Goal: Task Accomplishment & Management: Complete application form

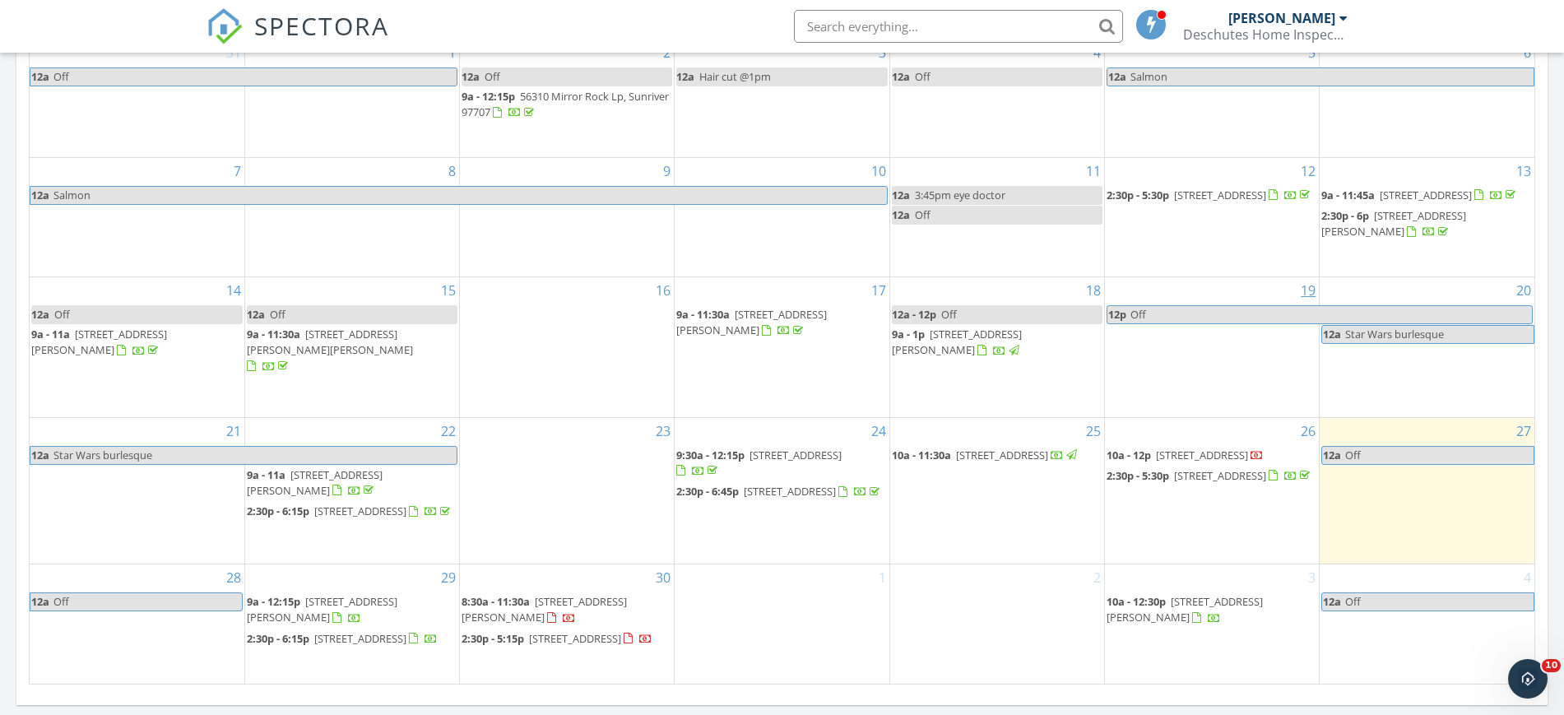
scroll to position [1110, 0]
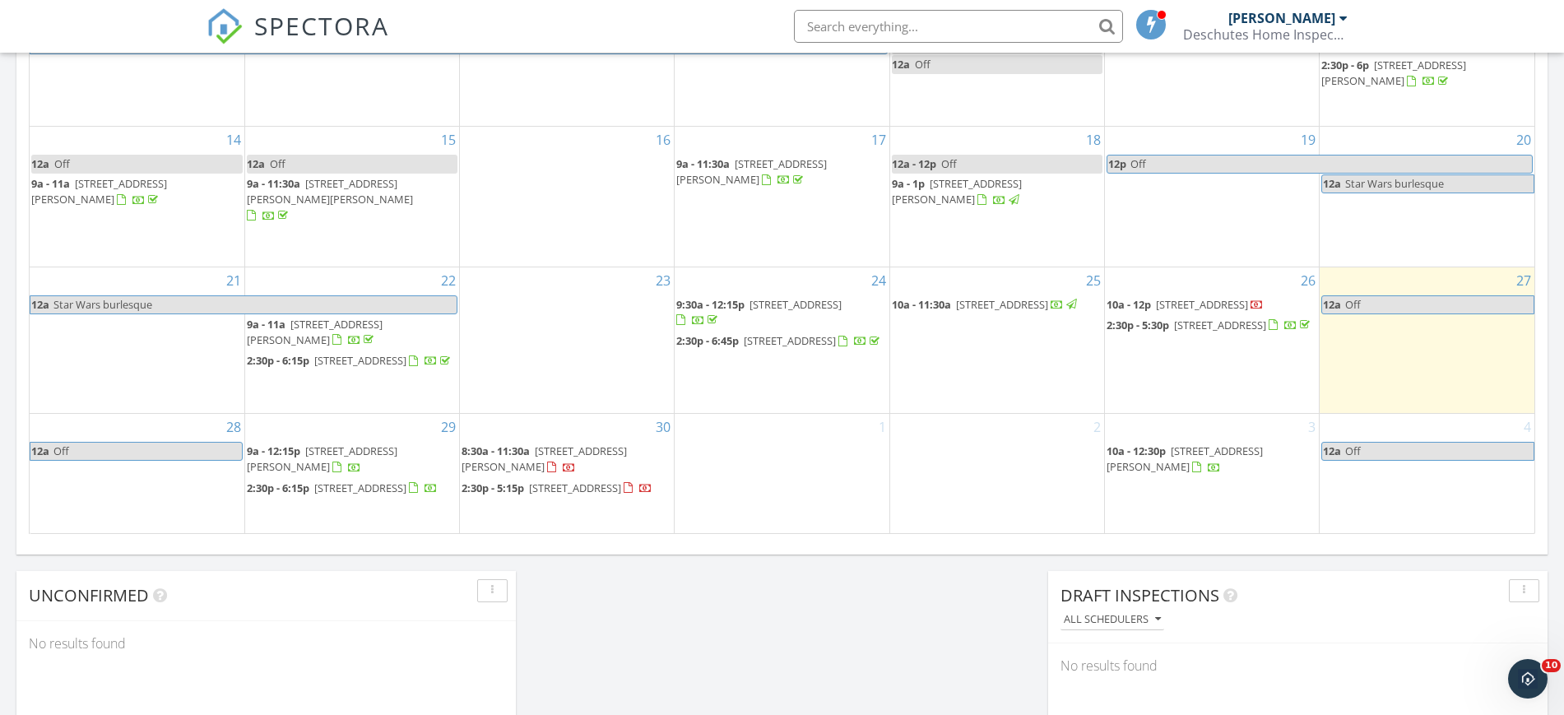
click at [753, 443] on div "1" at bounding box center [782, 473] width 214 height 118
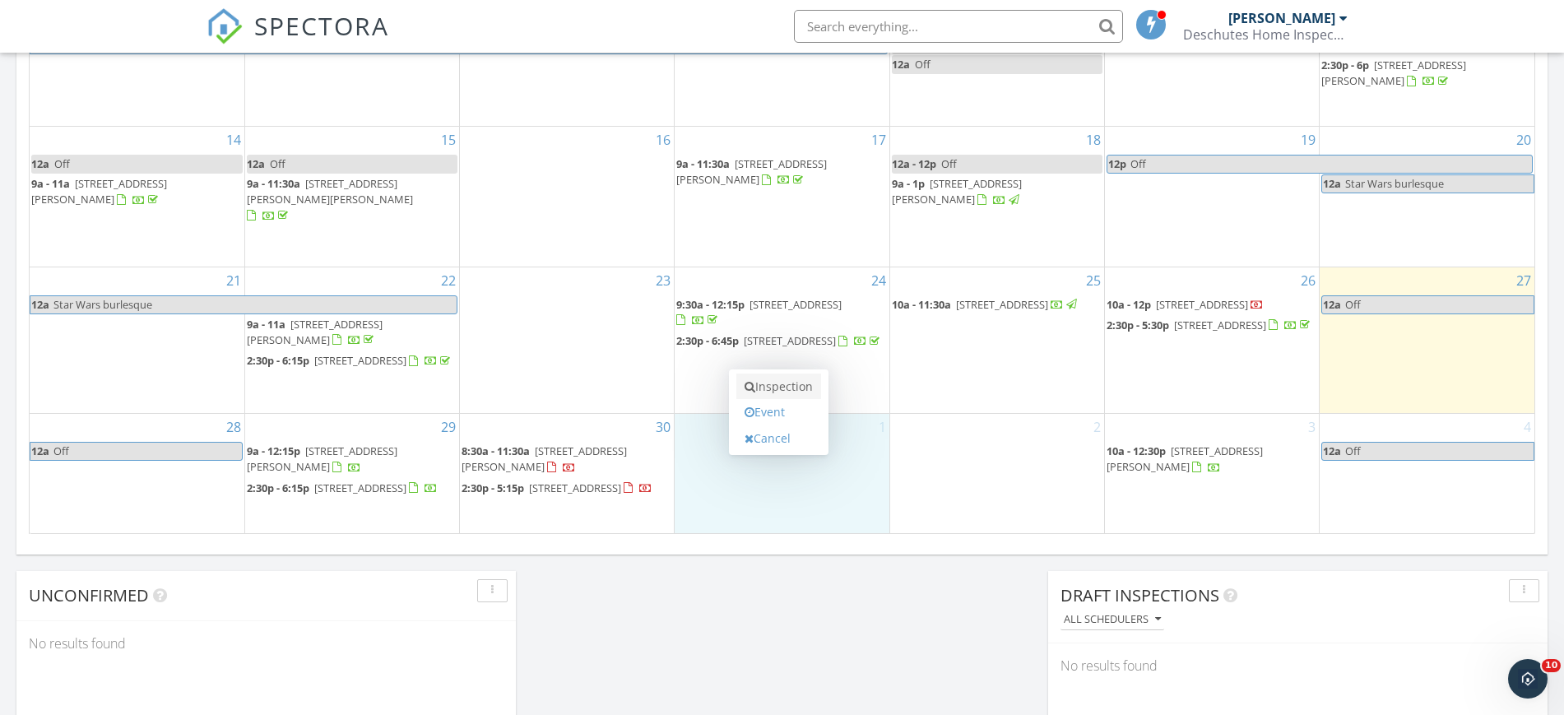
click at [763, 389] on link "Inspection" at bounding box center [778, 386] width 85 height 26
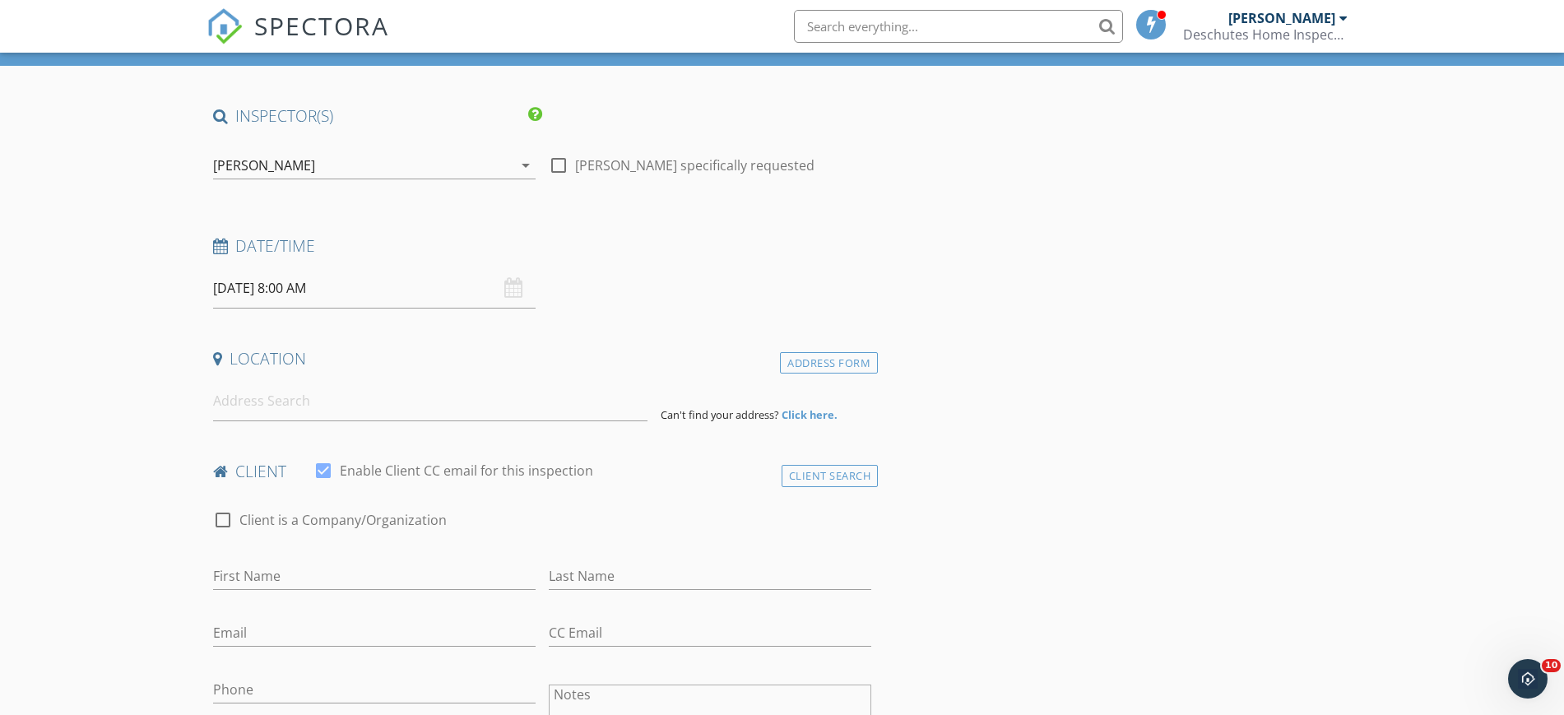
scroll to position [103, 0]
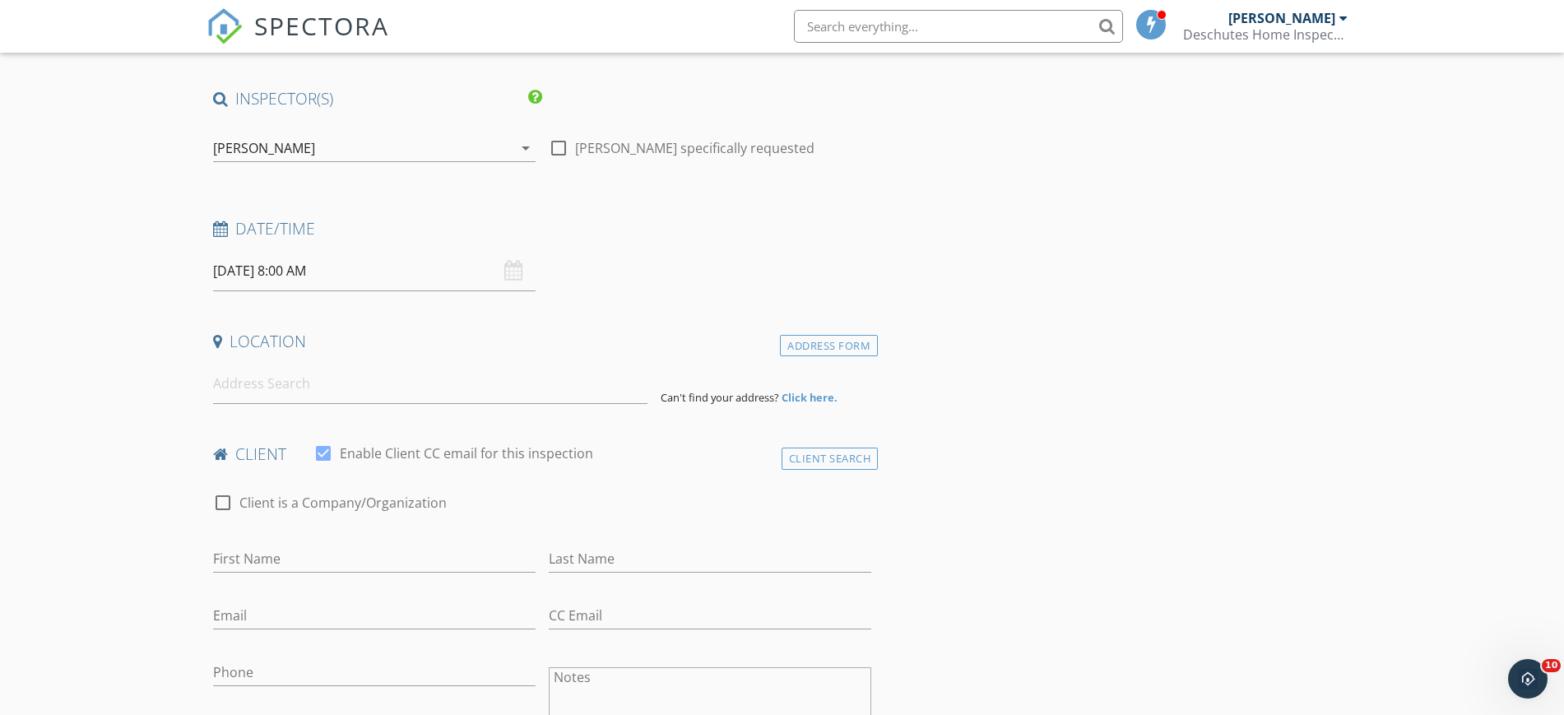
click at [414, 267] on input "10/01/2025 8:00 AM" at bounding box center [374, 271] width 322 height 40
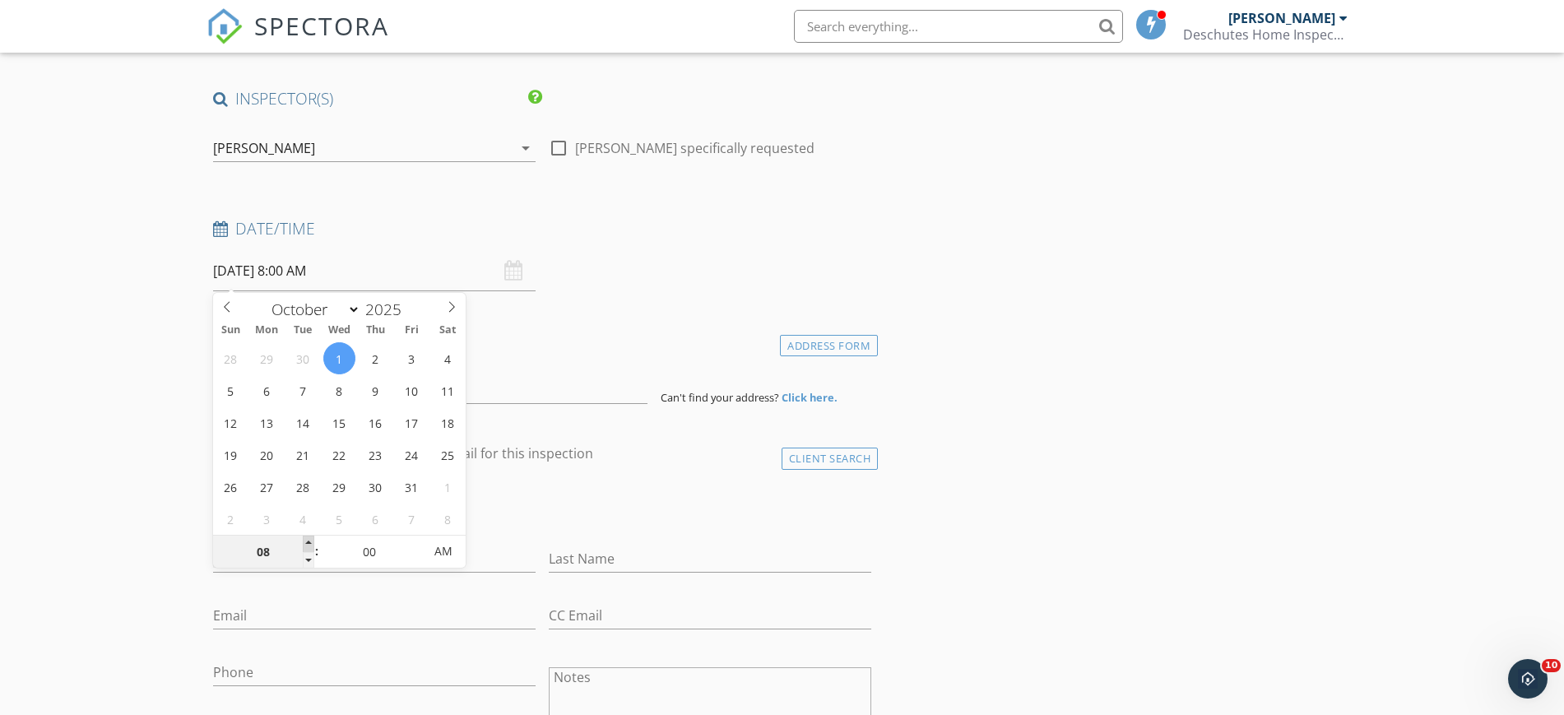
type input "09"
type input "10/01/2025 9:00 AM"
click at [309, 543] on span at bounding box center [309, 544] width 12 height 16
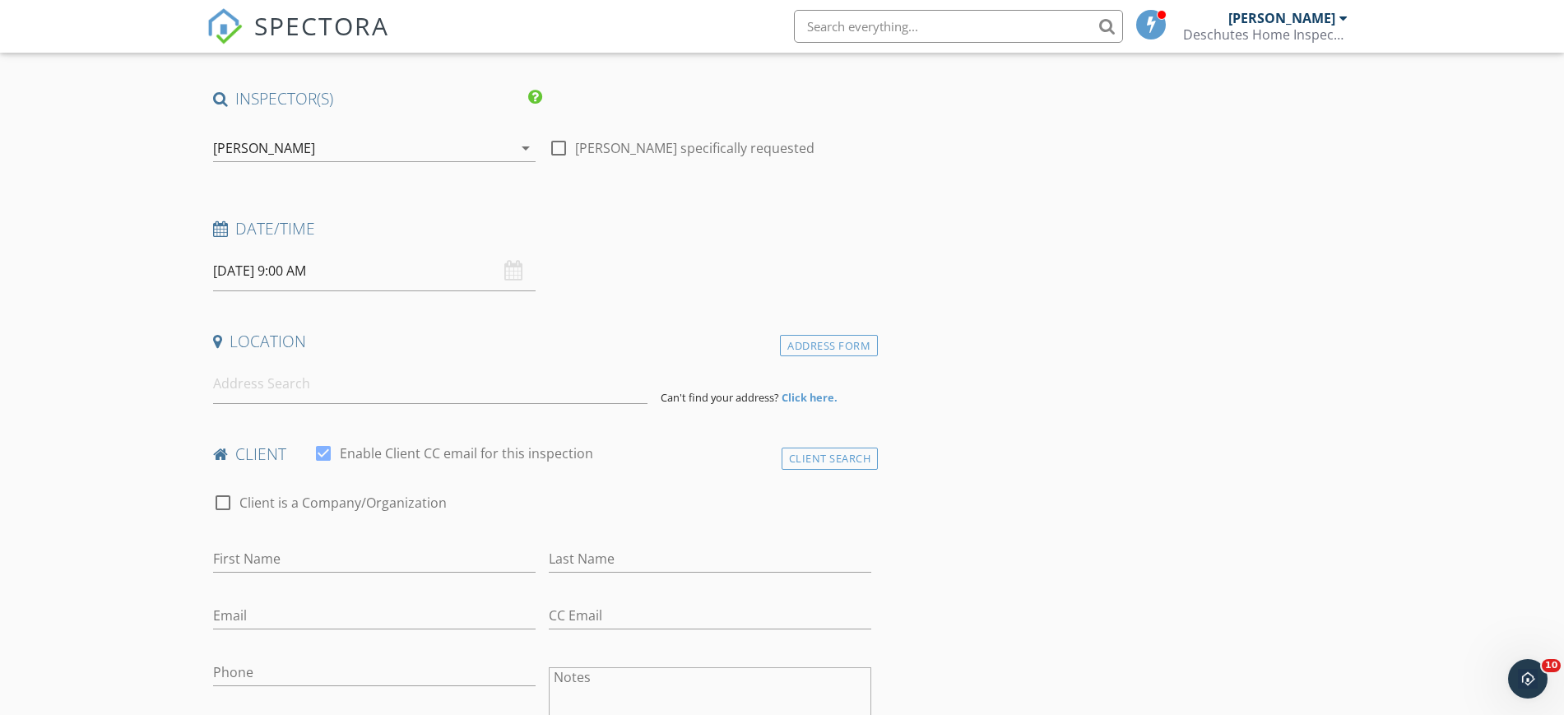
click at [465, 394] on input at bounding box center [430, 384] width 434 height 40
type input "1033 Bennington Lane, Bend, OR, USA"
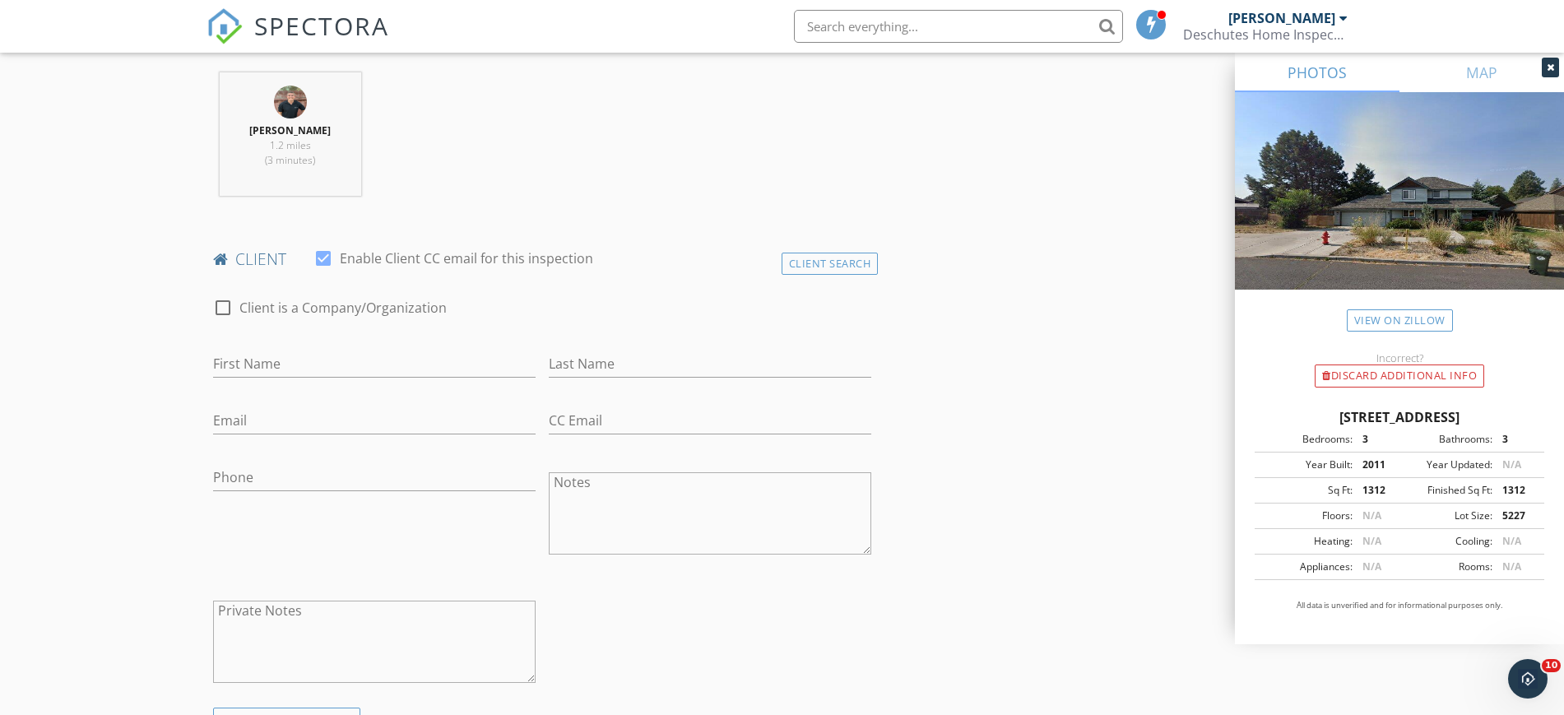
scroll to position [720, 0]
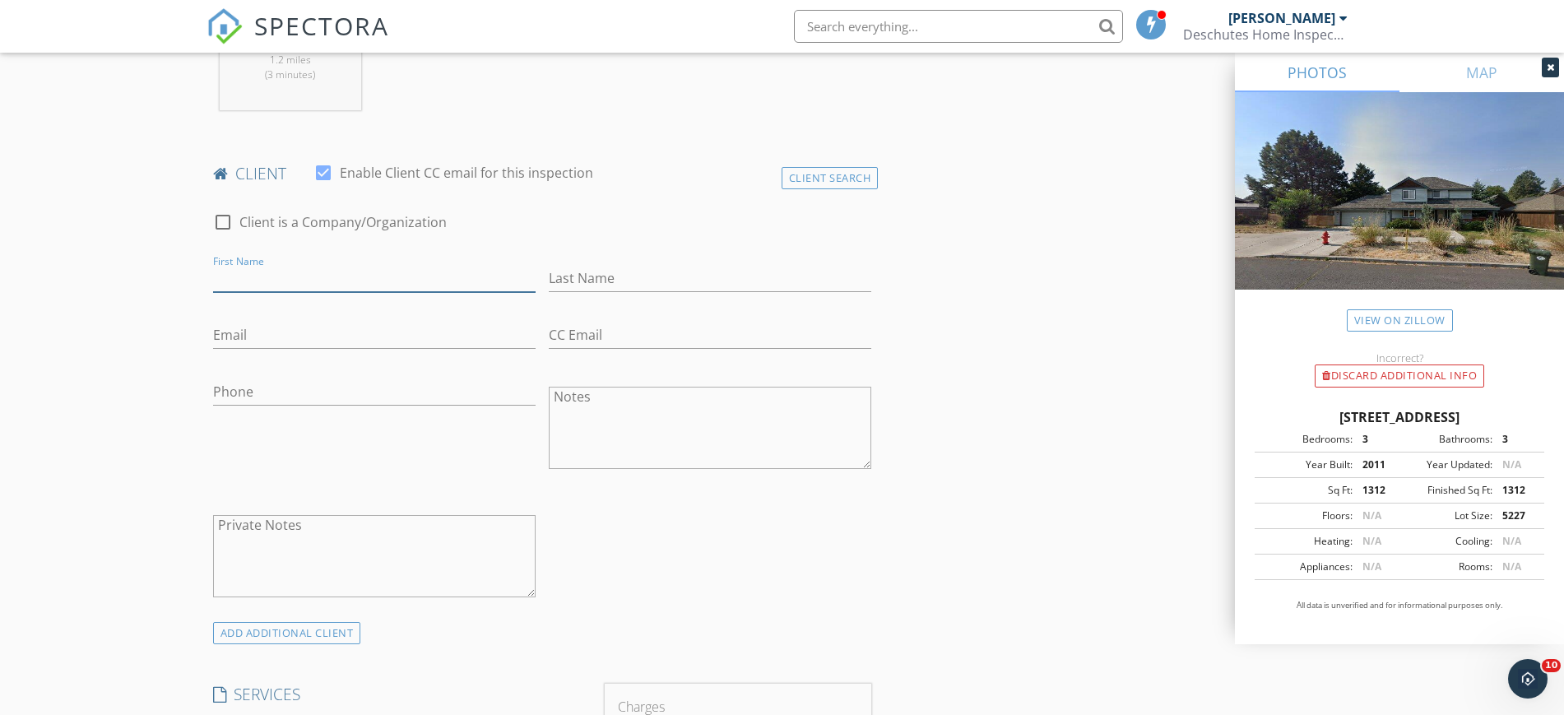
click at [339, 281] on input "First Name" at bounding box center [374, 278] width 322 height 27
type input "Jacob"
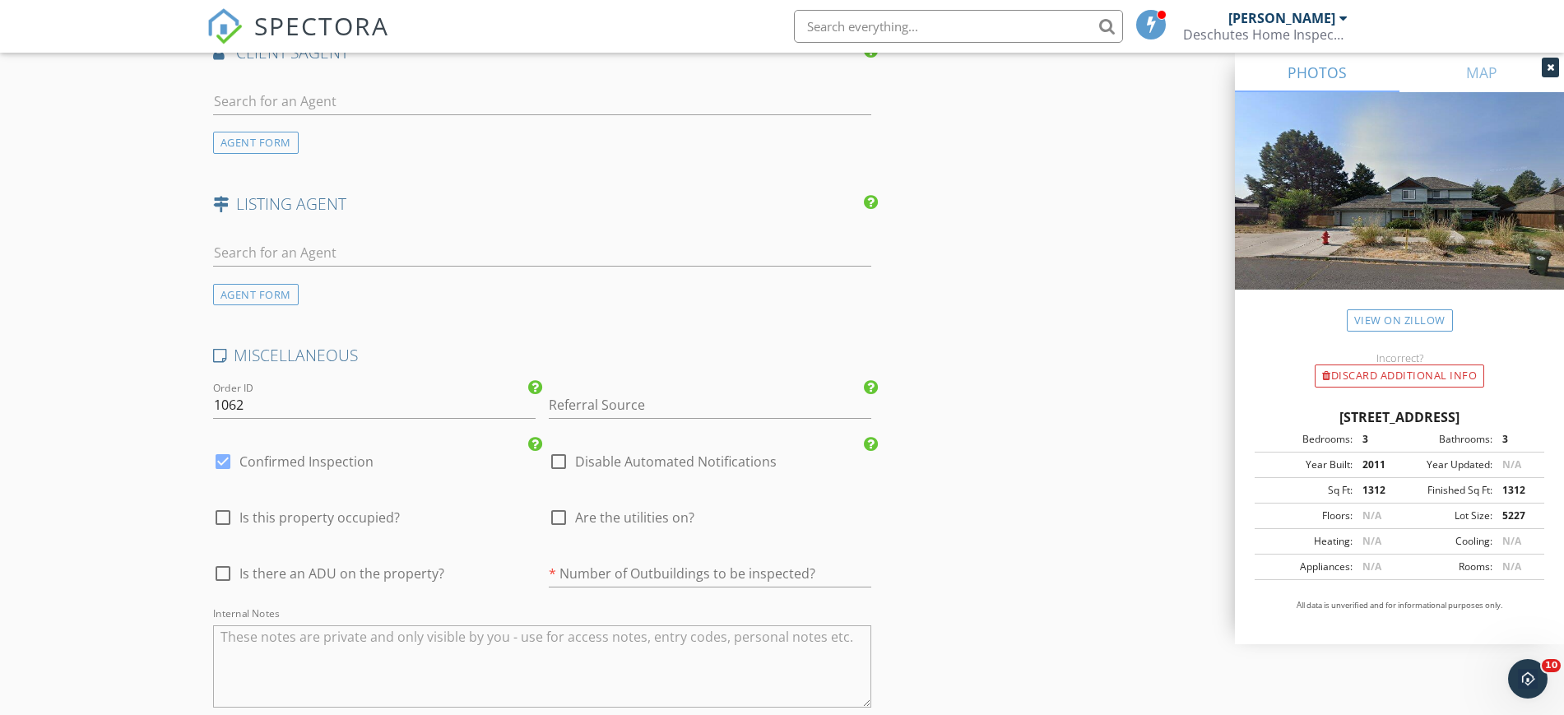
scroll to position [1954, 0]
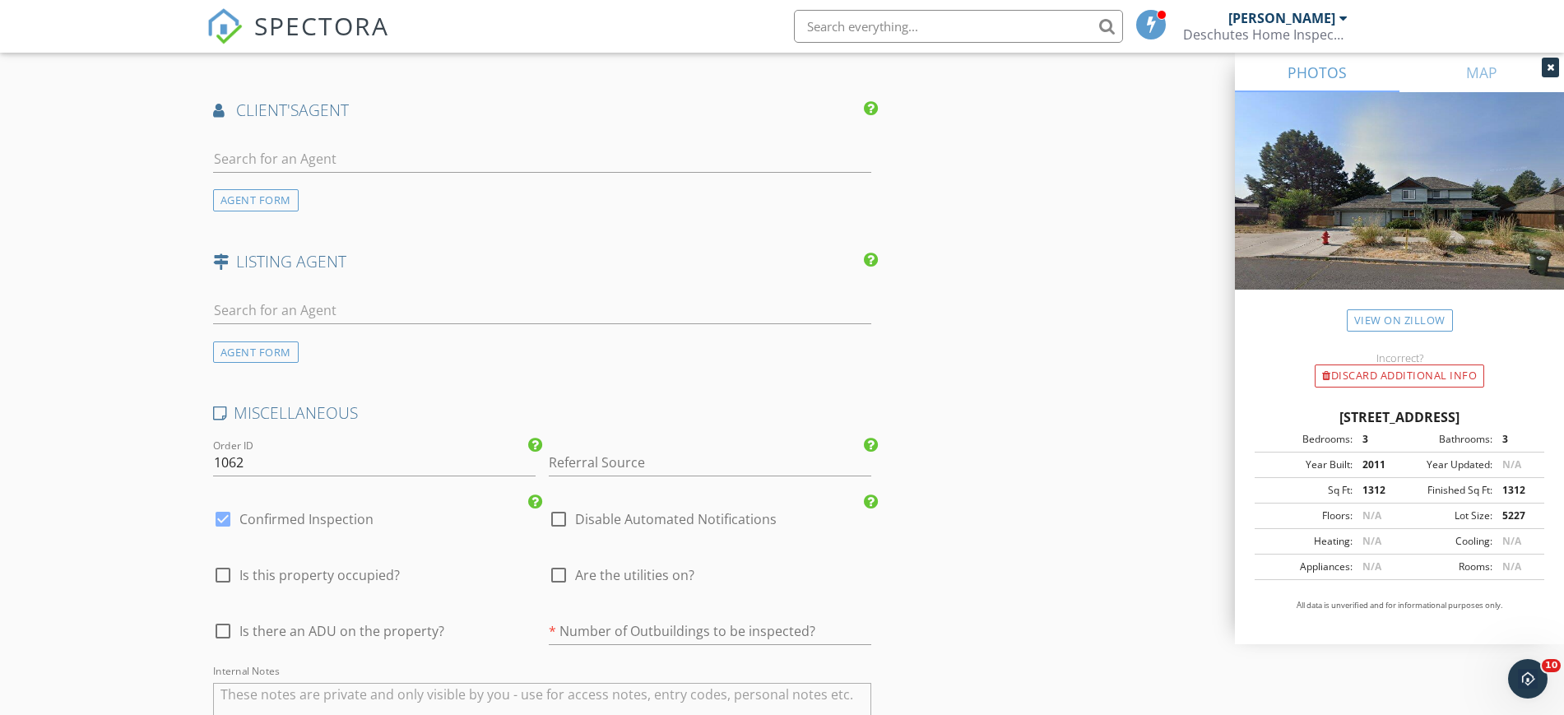
type input "Mer"
click at [319, 165] on input "text" at bounding box center [542, 159] width 659 height 27
type input "j"
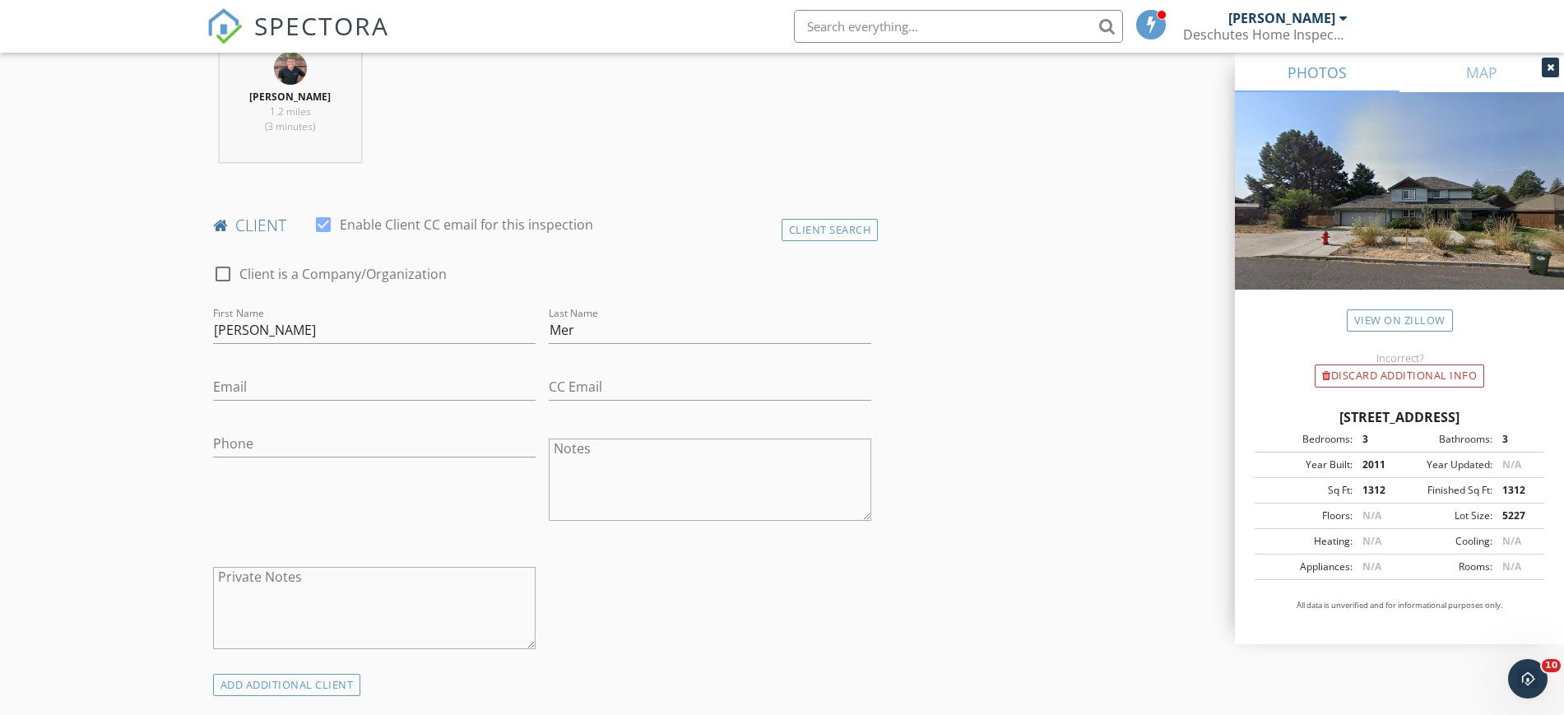
scroll to position [720, 0]
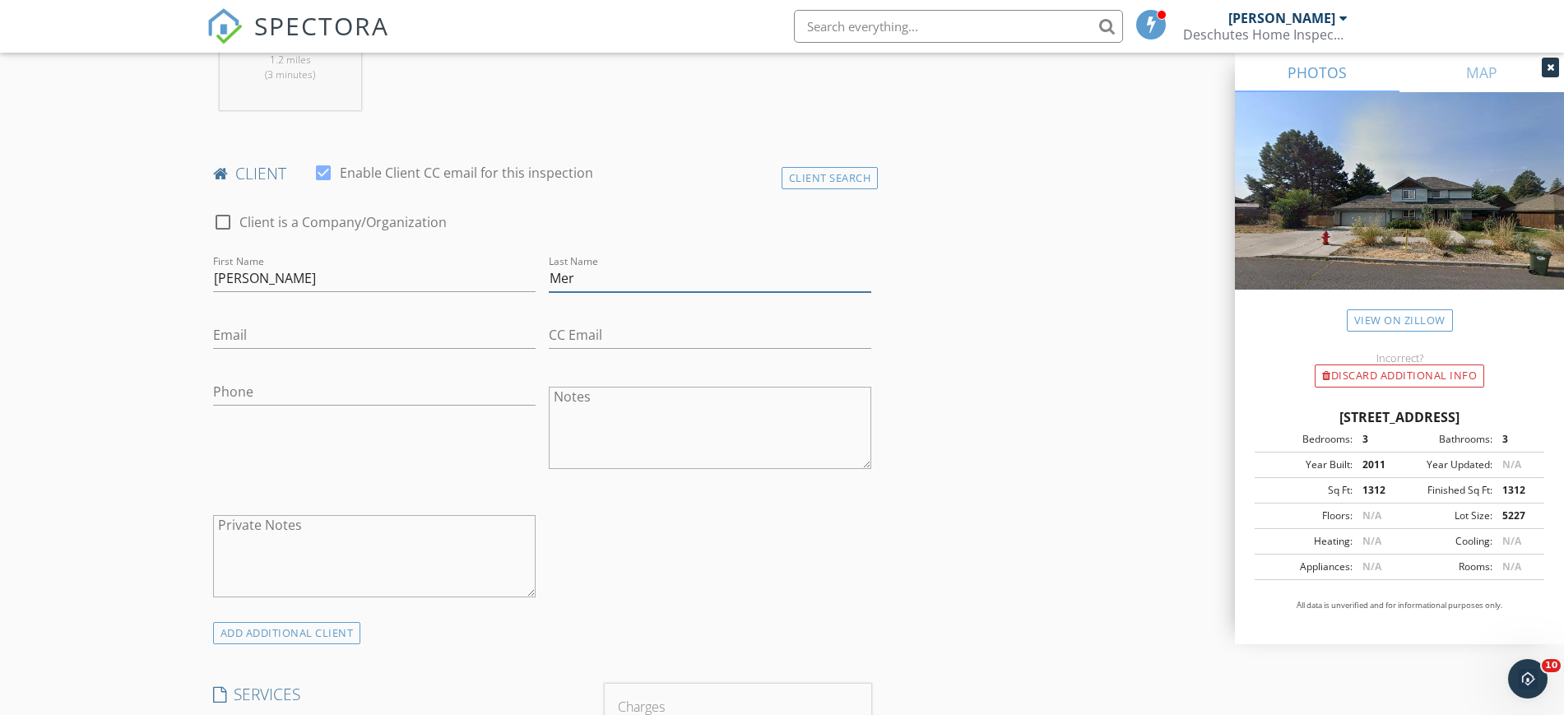
click at [604, 271] on input "Mer" at bounding box center [710, 278] width 322 height 27
type input "M"
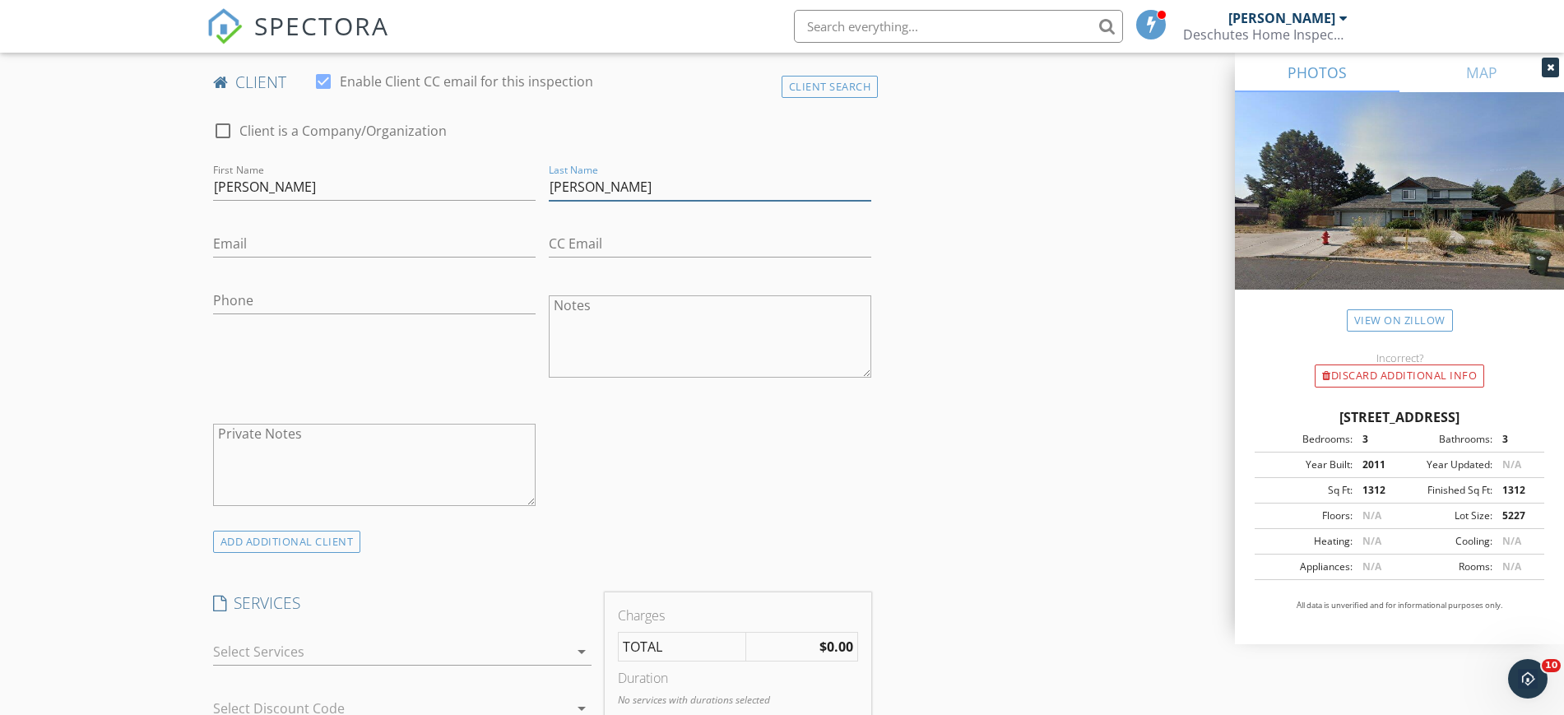
scroll to position [823, 0]
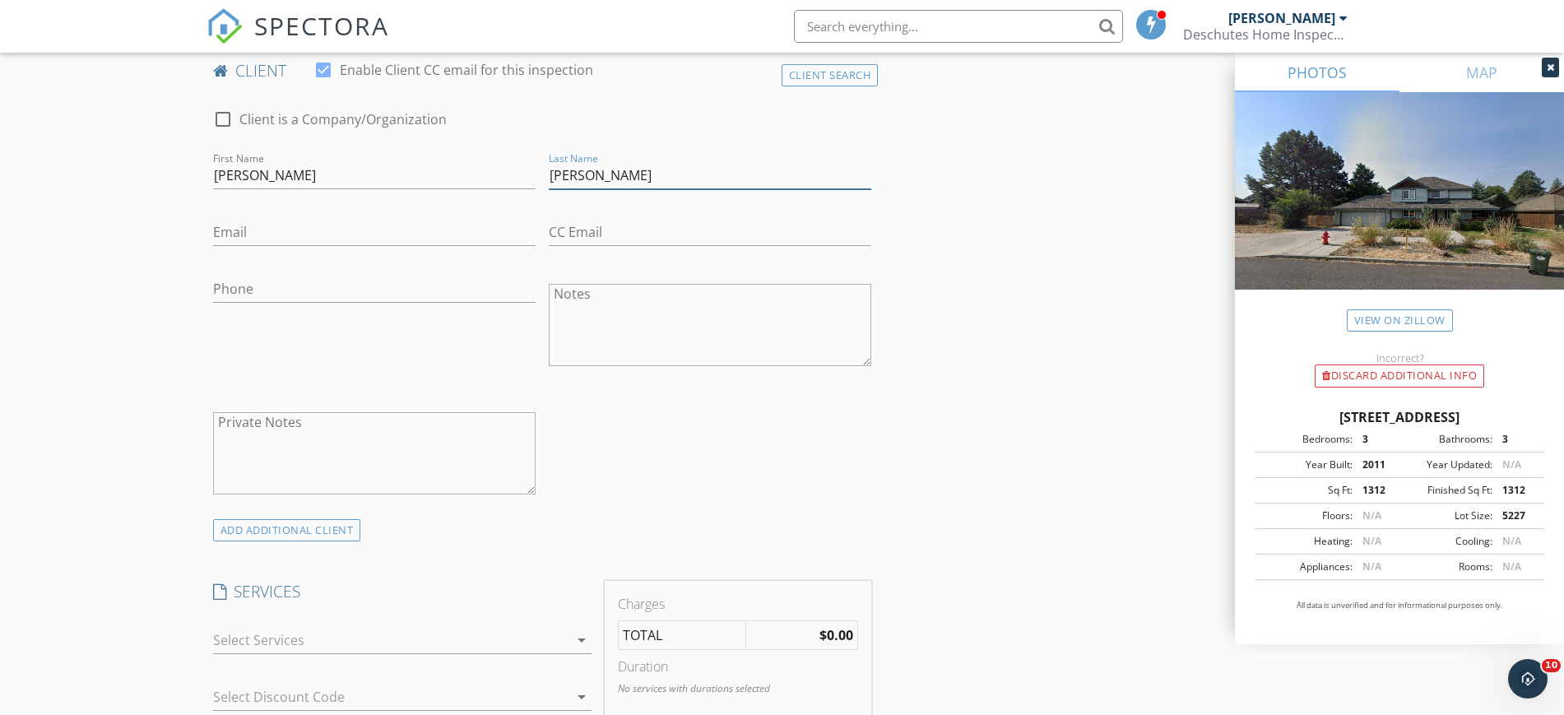
type input "Clark"
click at [330, 228] on input "Email" at bounding box center [374, 232] width 322 height 27
type input "jacobmerleclark@gmail.com"
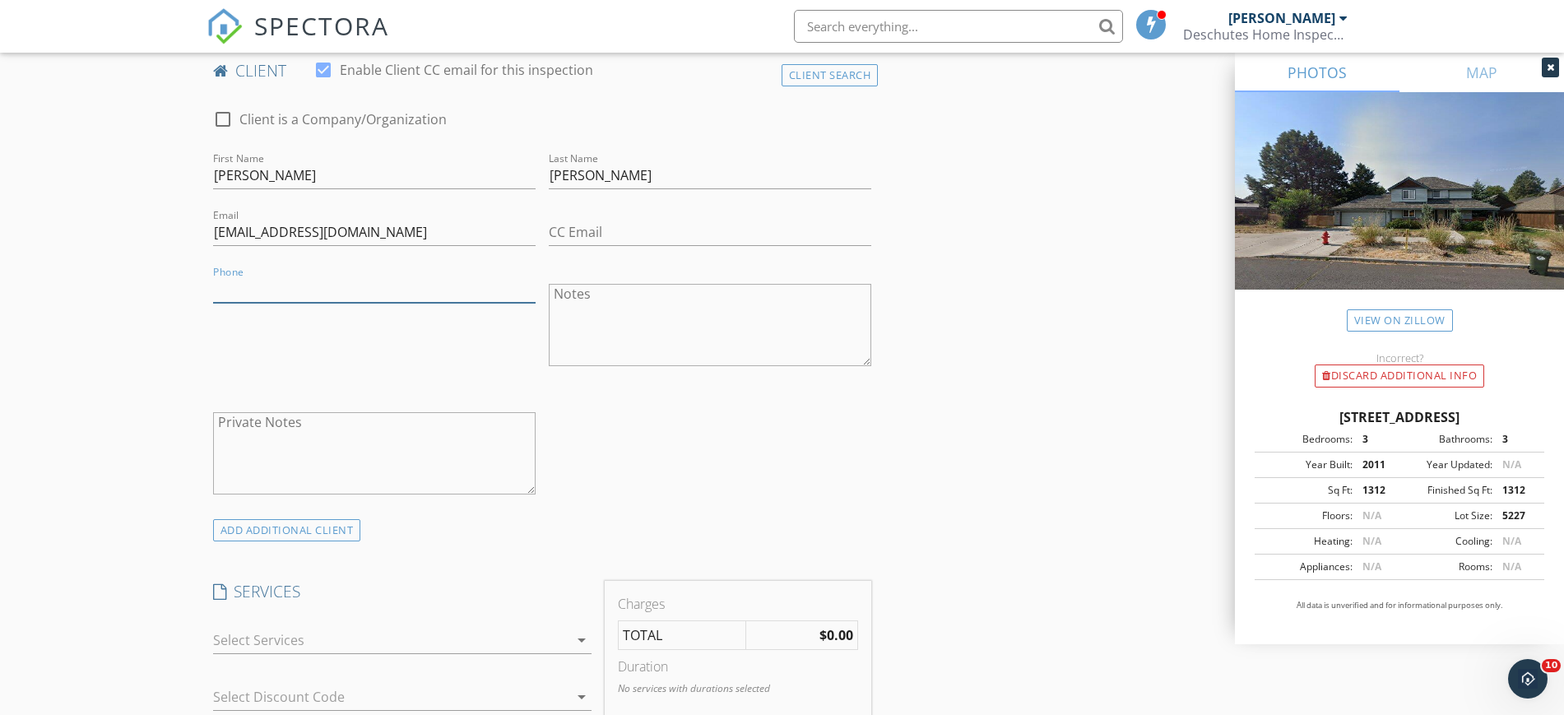
click at [446, 290] on input "Phone" at bounding box center [374, 289] width 322 height 27
type input "828-406-1717"
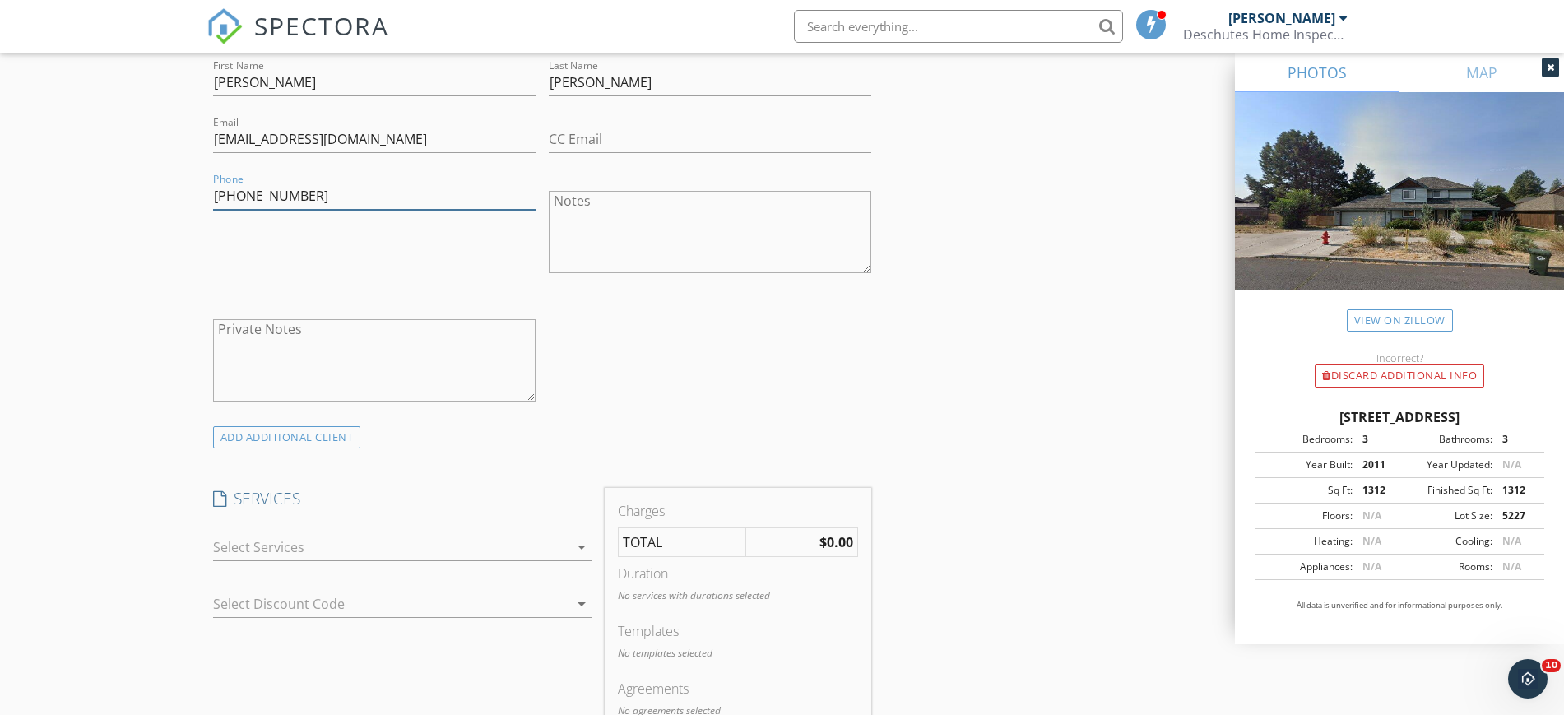
scroll to position [926, 0]
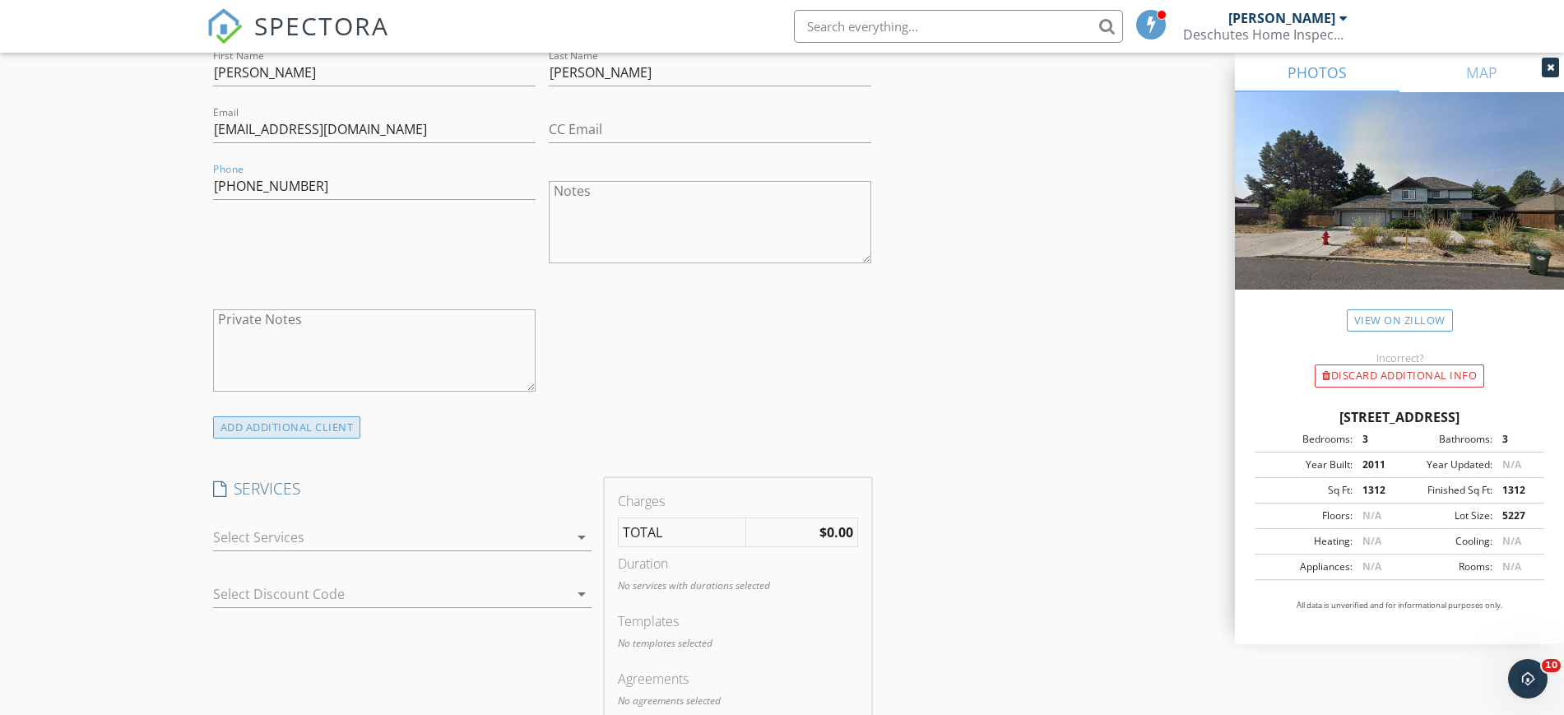
click at [304, 425] on div "ADD ADDITIONAL client" at bounding box center [287, 427] width 148 height 22
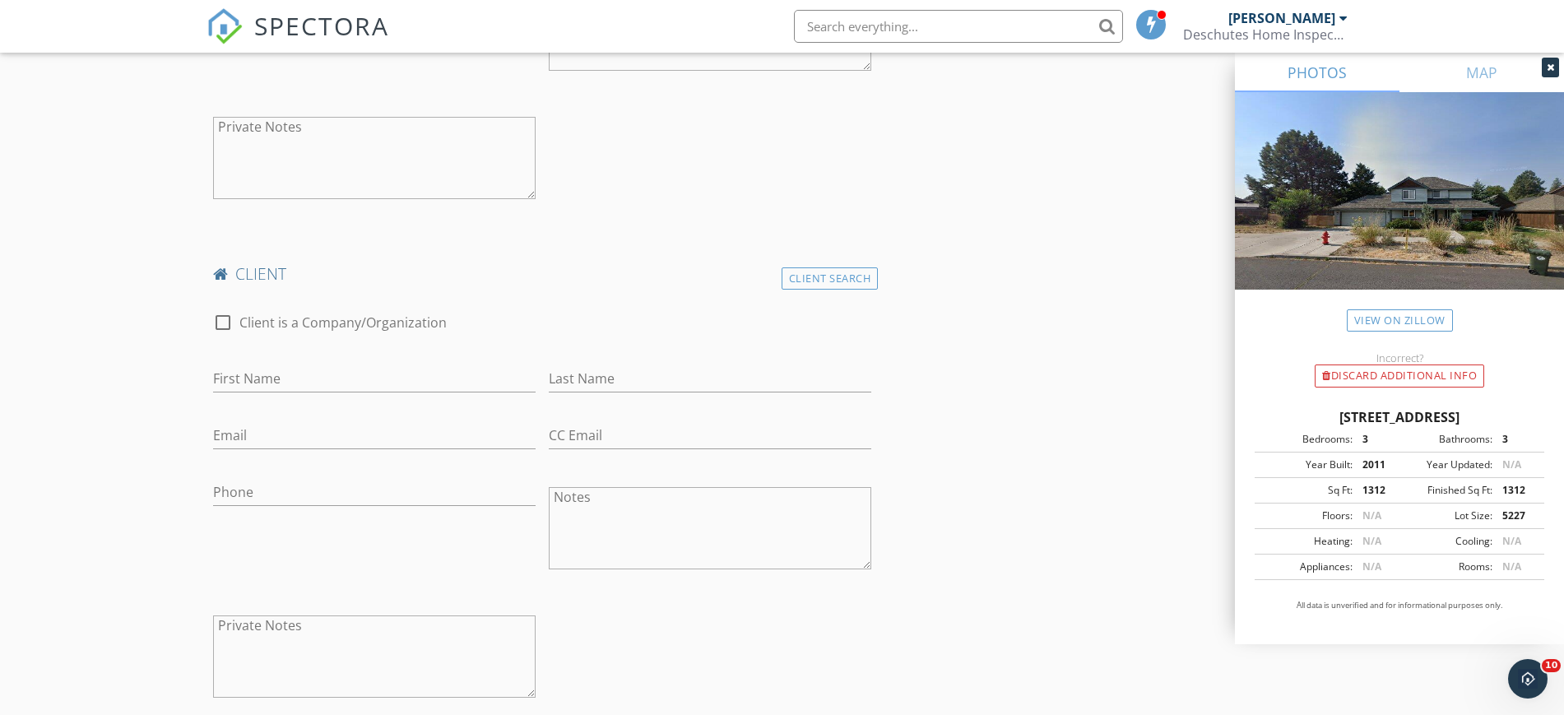
scroll to position [1131, 0]
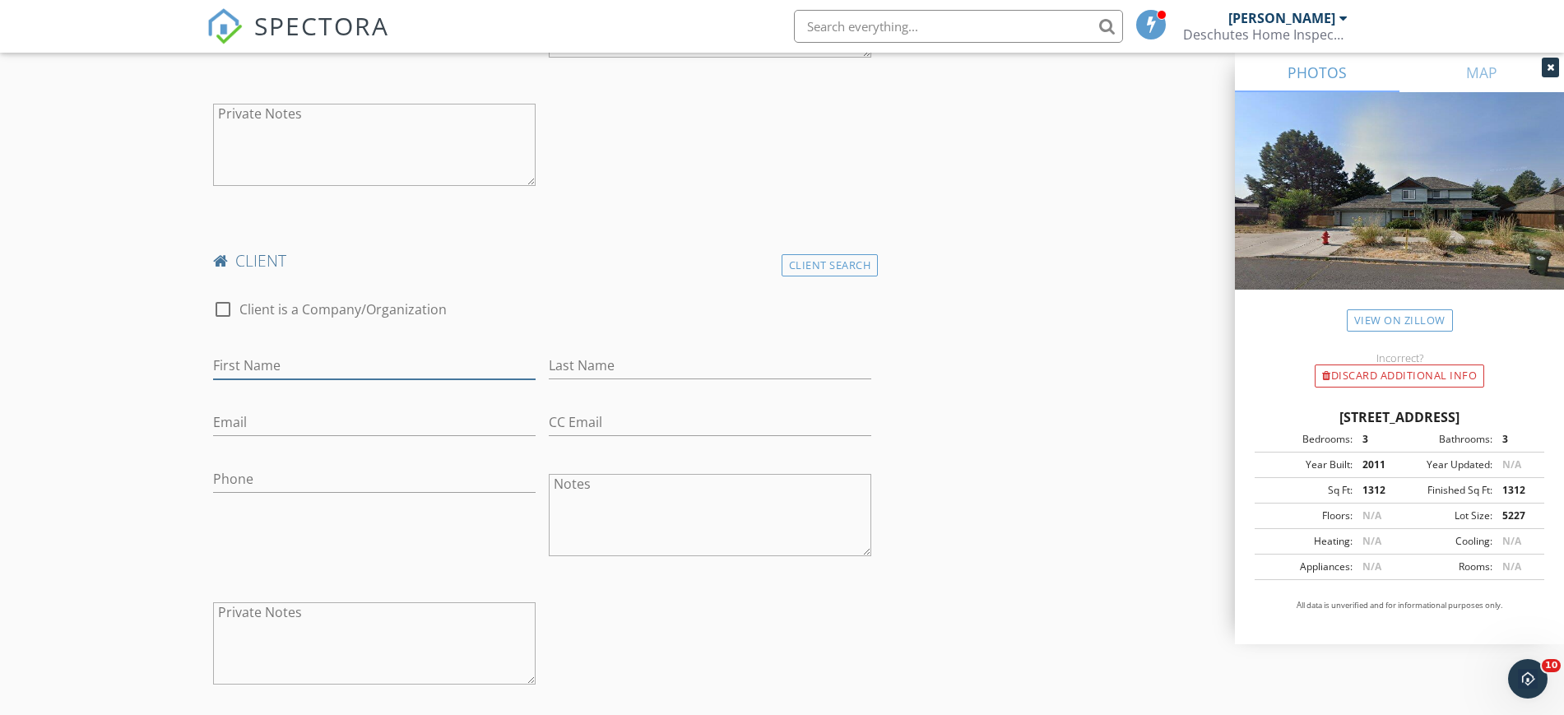
click at [388, 364] on input "First Name" at bounding box center [374, 365] width 322 height 27
type input "Brittney"
type input "Clark"
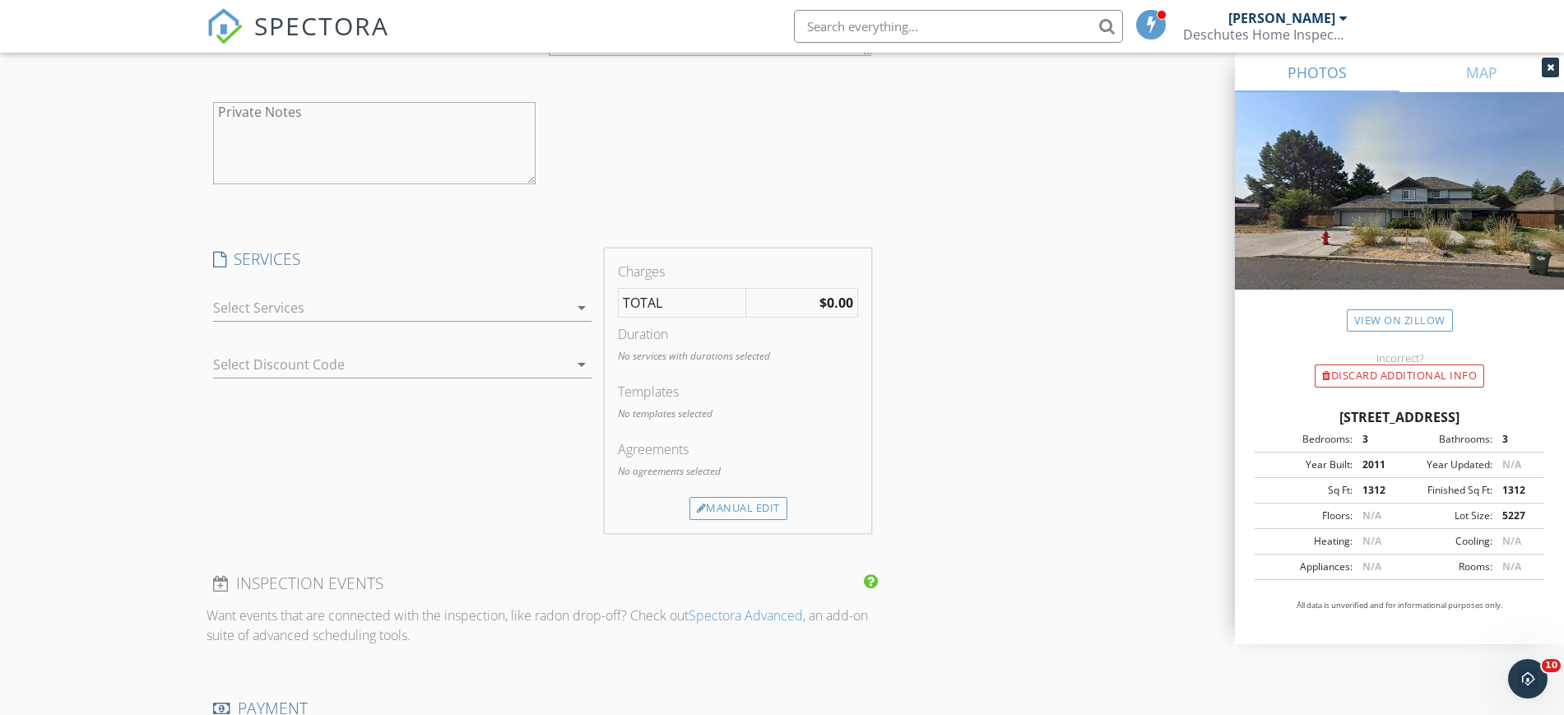
scroll to position [1645, 0]
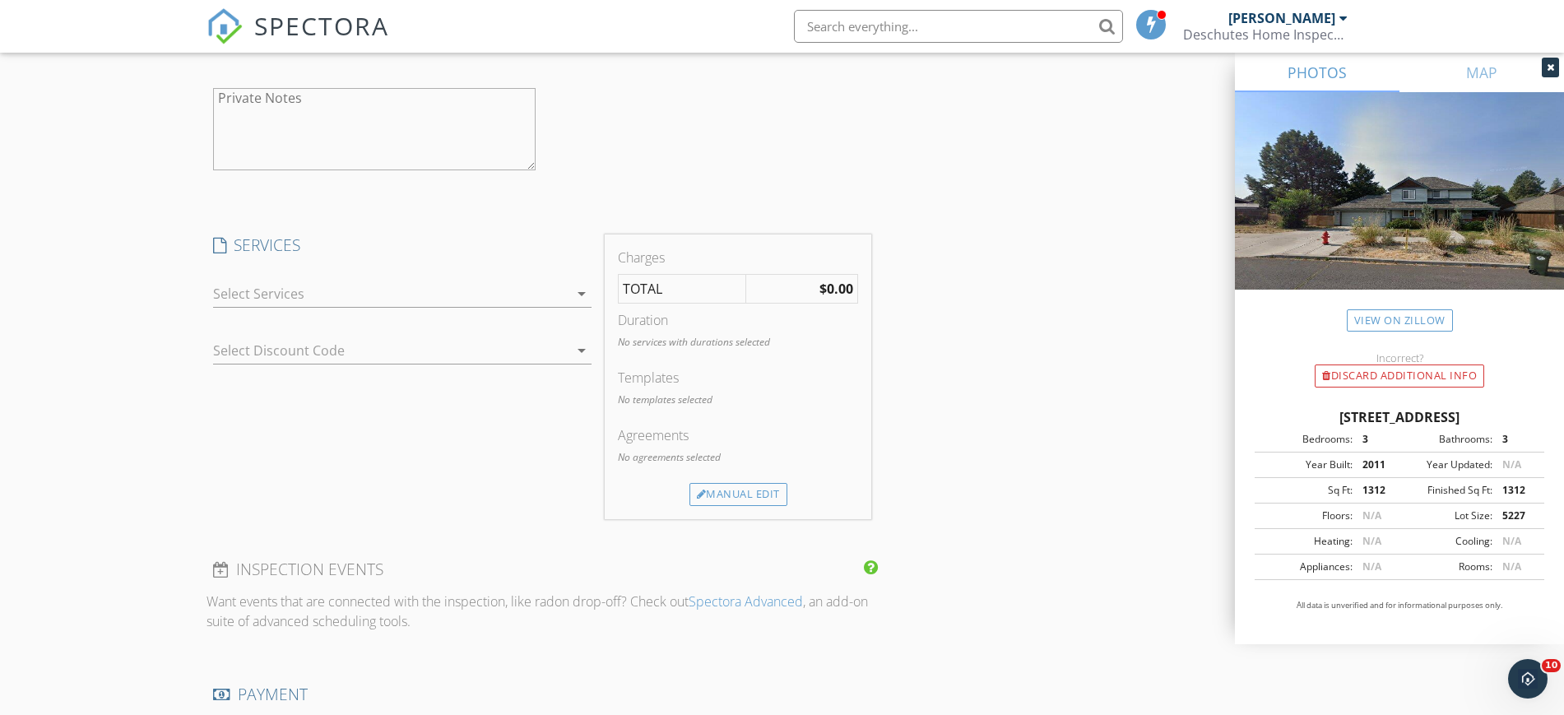
type input "brittmix@gmail.com"
click at [487, 298] on div at bounding box center [390, 294] width 355 height 26
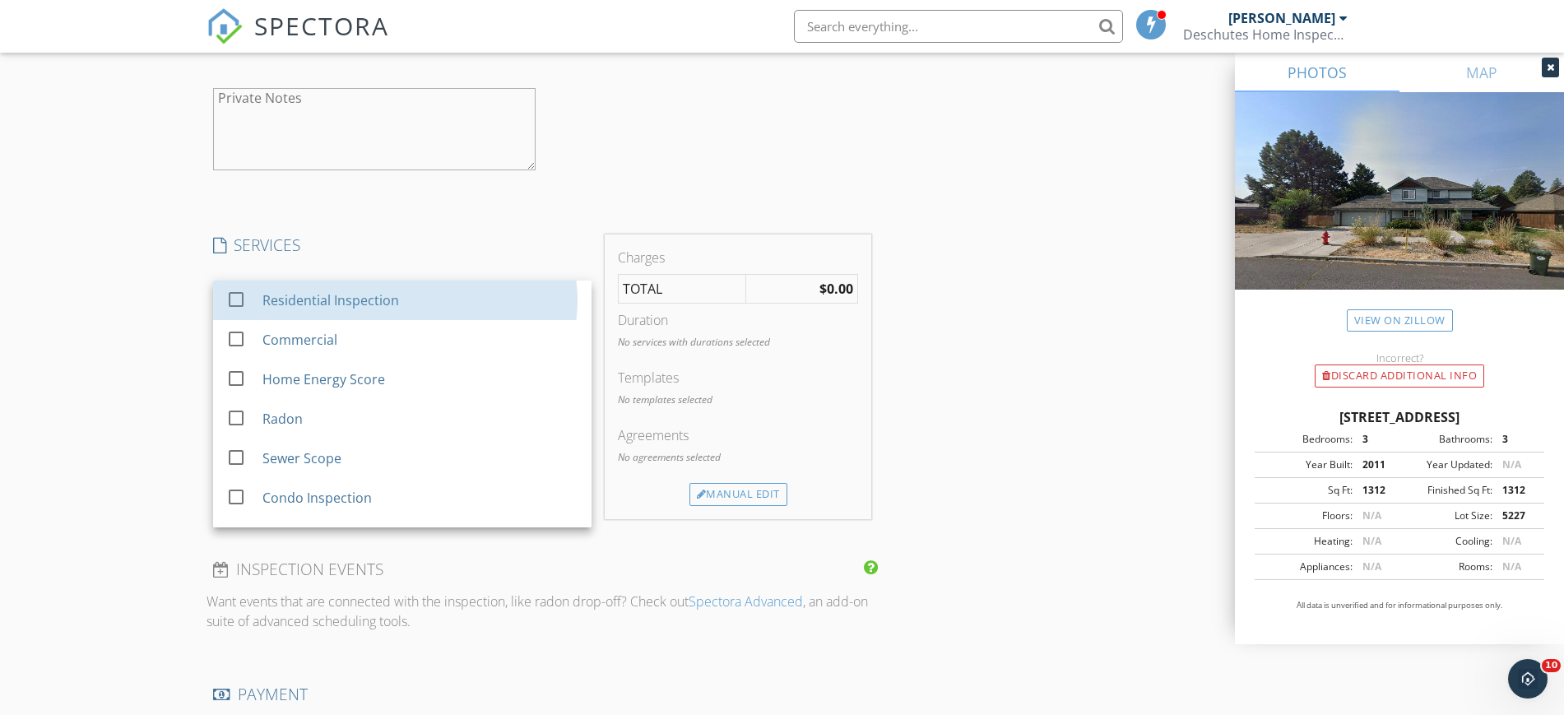
click at [487, 298] on div "Residential Inspection" at bounding box center [420, 300] width 316 height 33
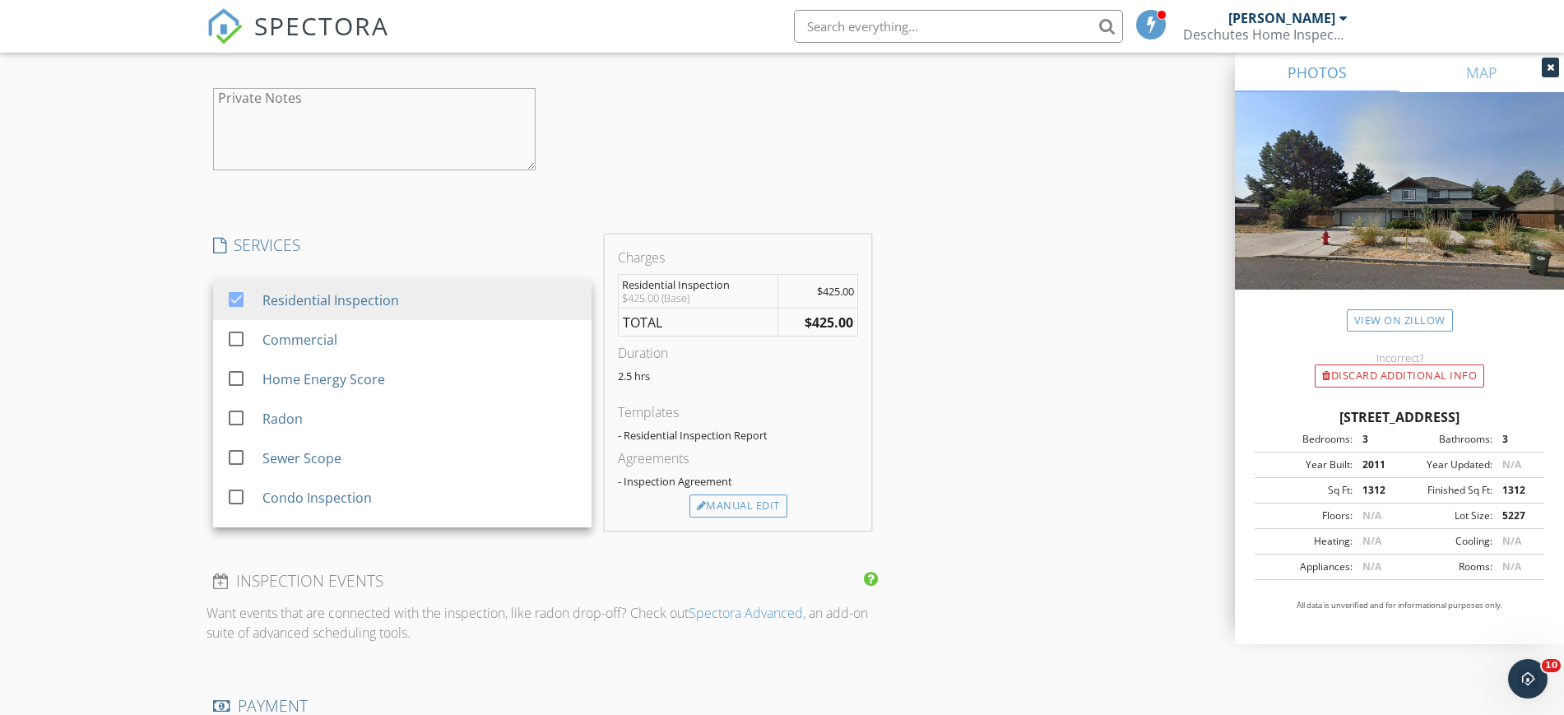
click at [1065, 380] on div "INSPECTOR(S) check_box Travis Ferrell PRIMARY Travis Ferrell arrow_drop_down ch…" at bounding box center [782, 259] width 1152 height 3426
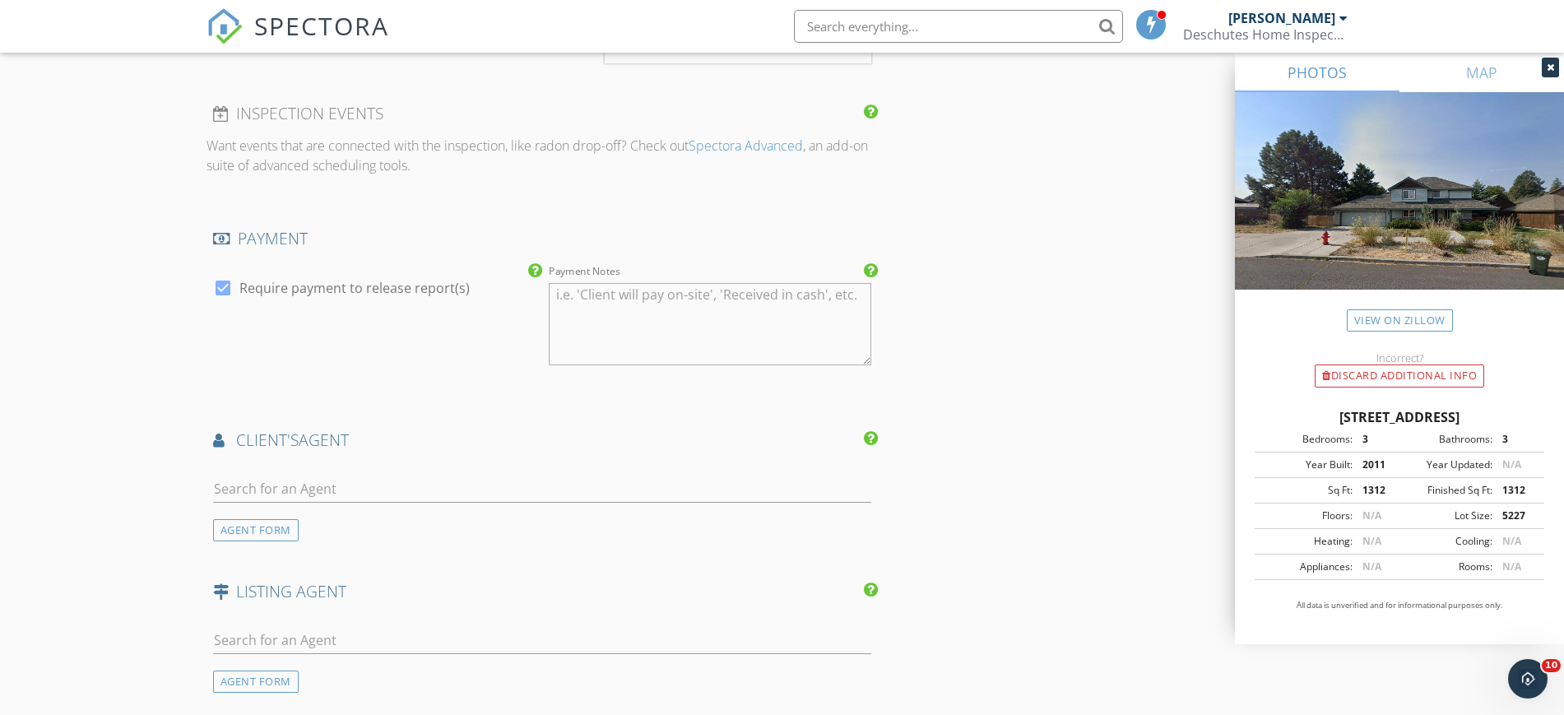
scroll to position [2262, 0]
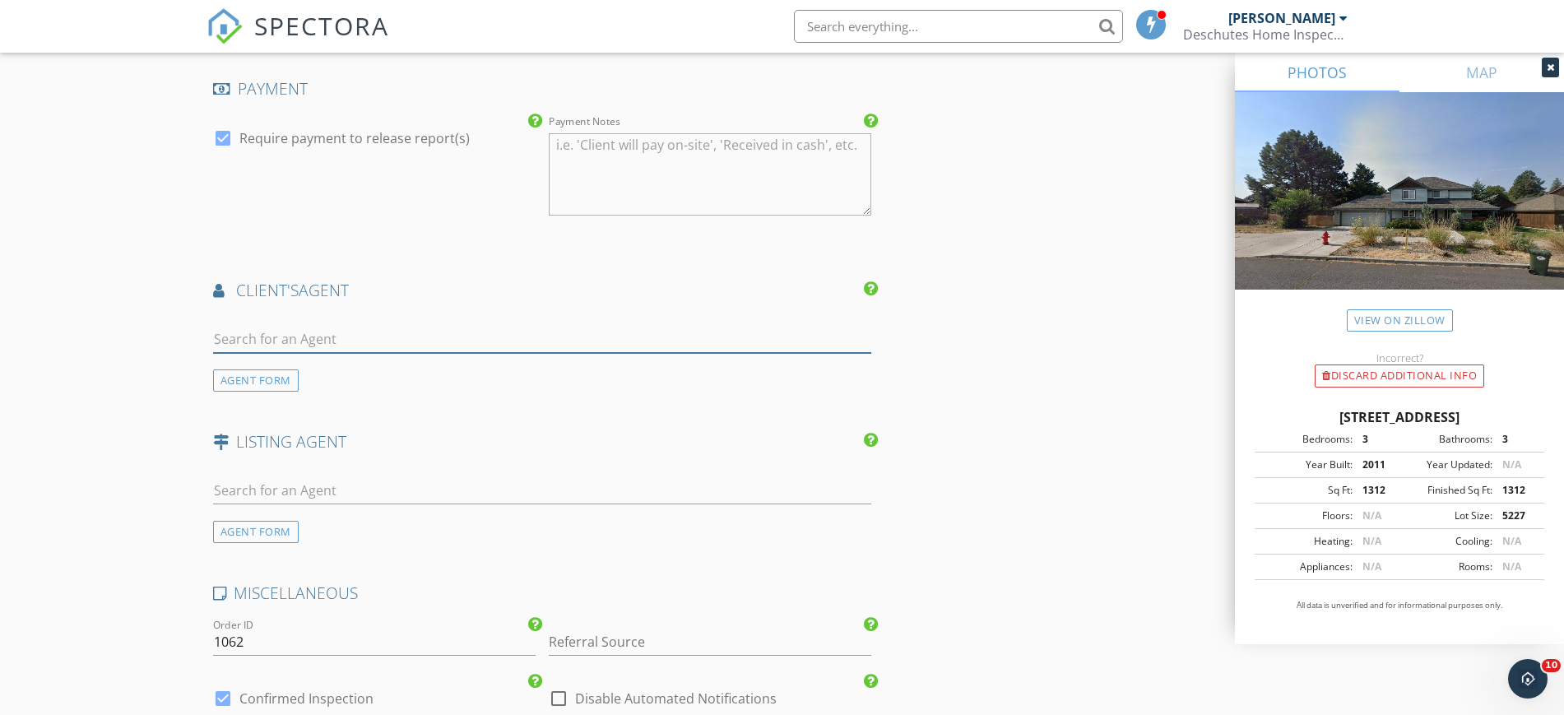
click at [451, 344] on input "text" at bounding box center [542, 339] width 659 height 27
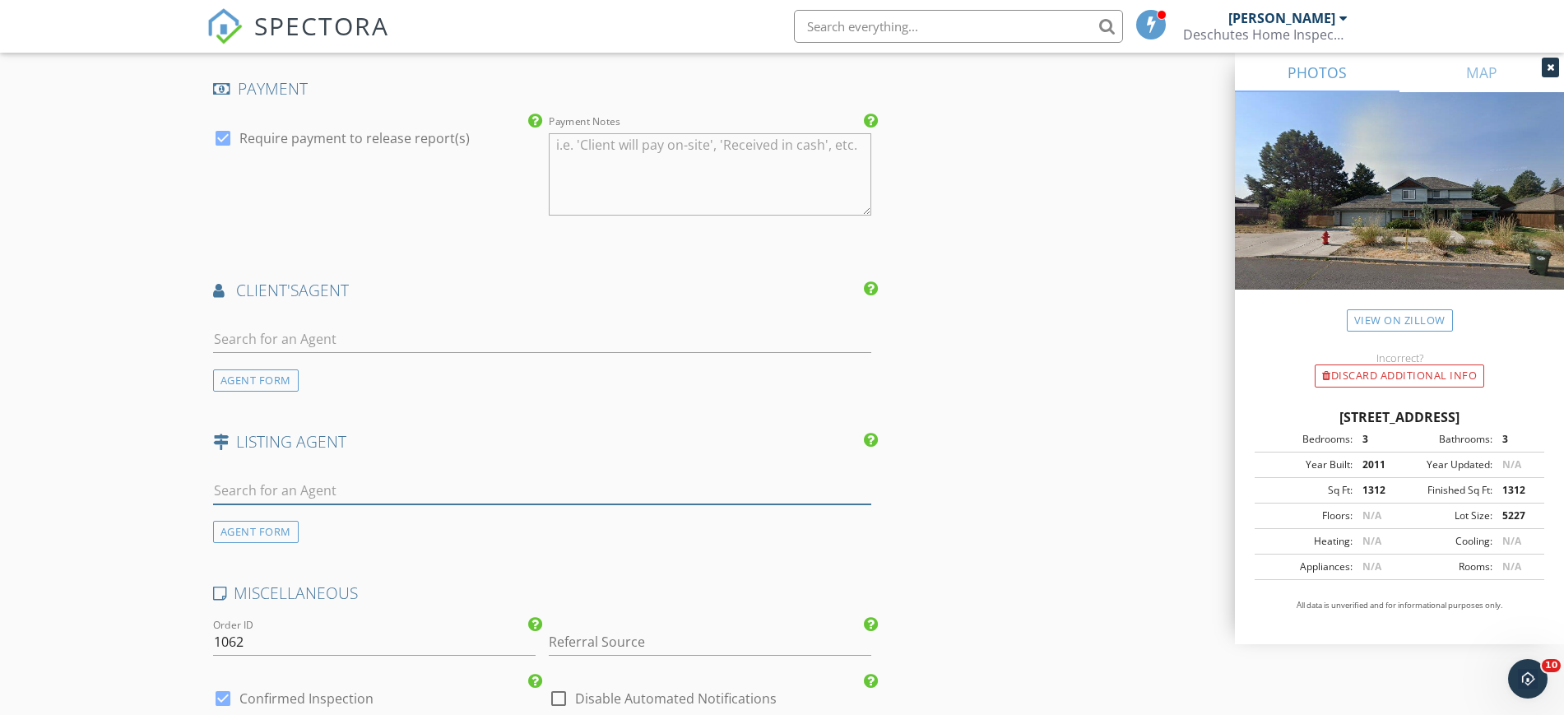
click at [248, 488] on input "text" at bounding box center [542, 490] width 659 height 27
type input "Dayn"
click at [318, 517] on div "No results found. Click to add a new Agent" at bounding box center [344, 527] width 248 height 20
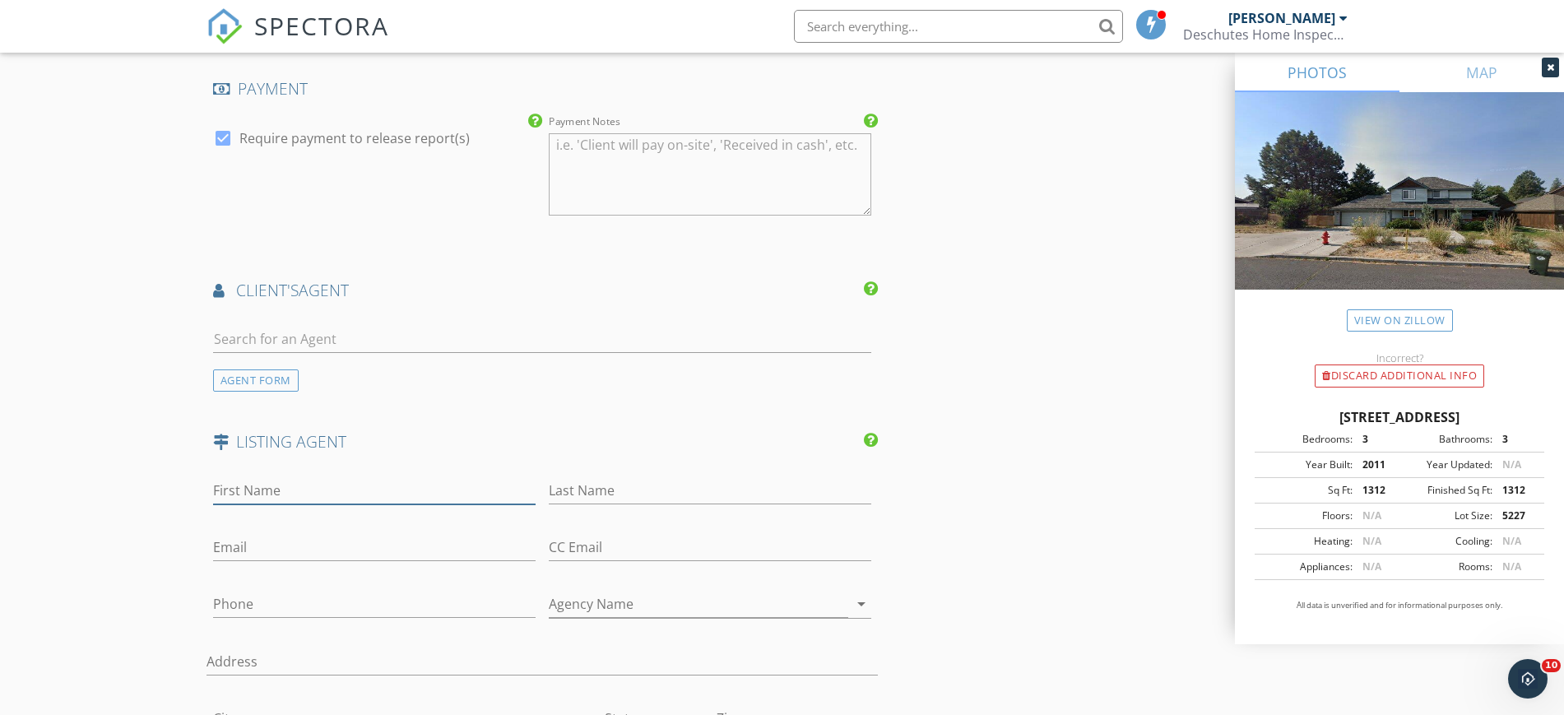
click at [311, 484] on input "First Name" at bounding box center [374, 490] width 322 height 27
type input "Dayna"
type input "Lanning"
click at [310, 542] on input "Email" at bounding box center [374, 547] width 322 height 27
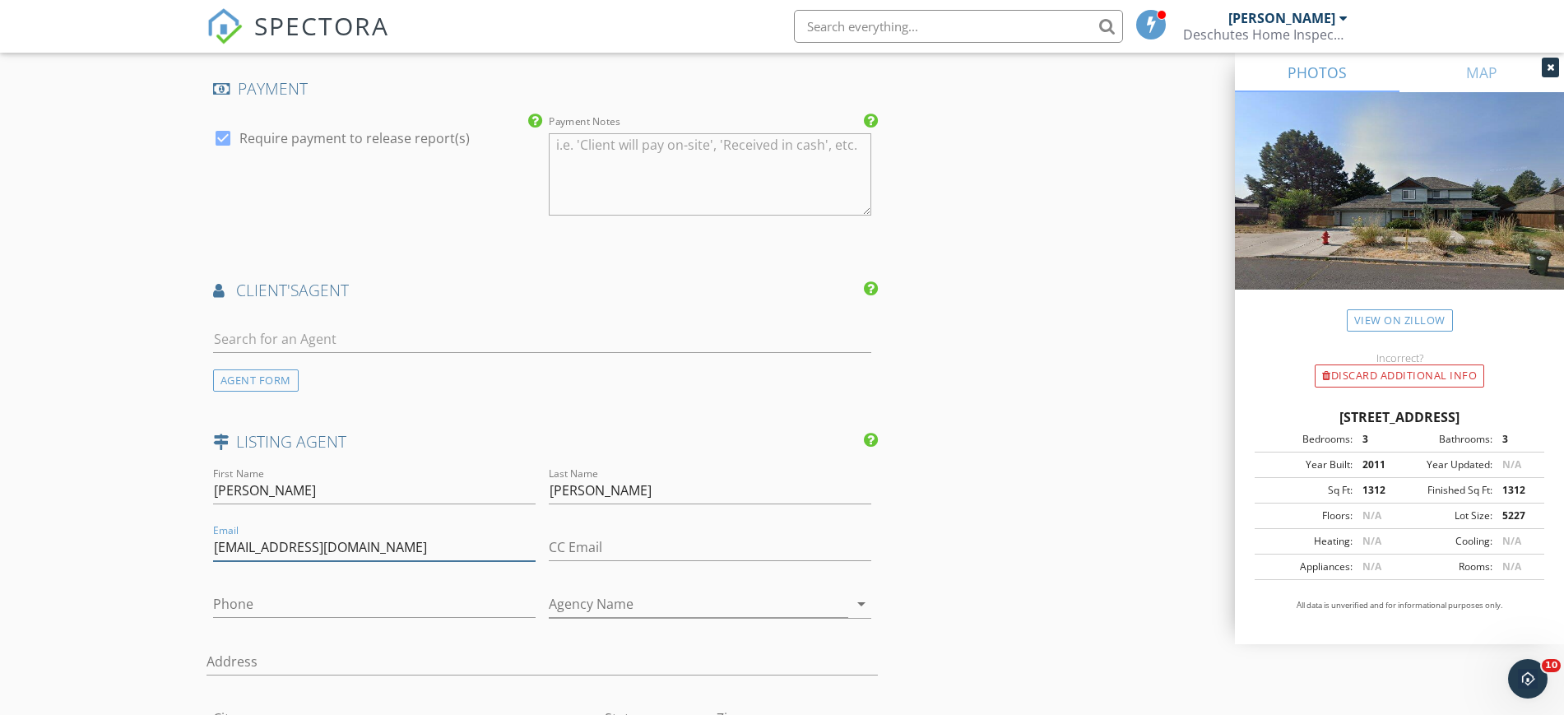
type input "daynalanning@gmail.com"
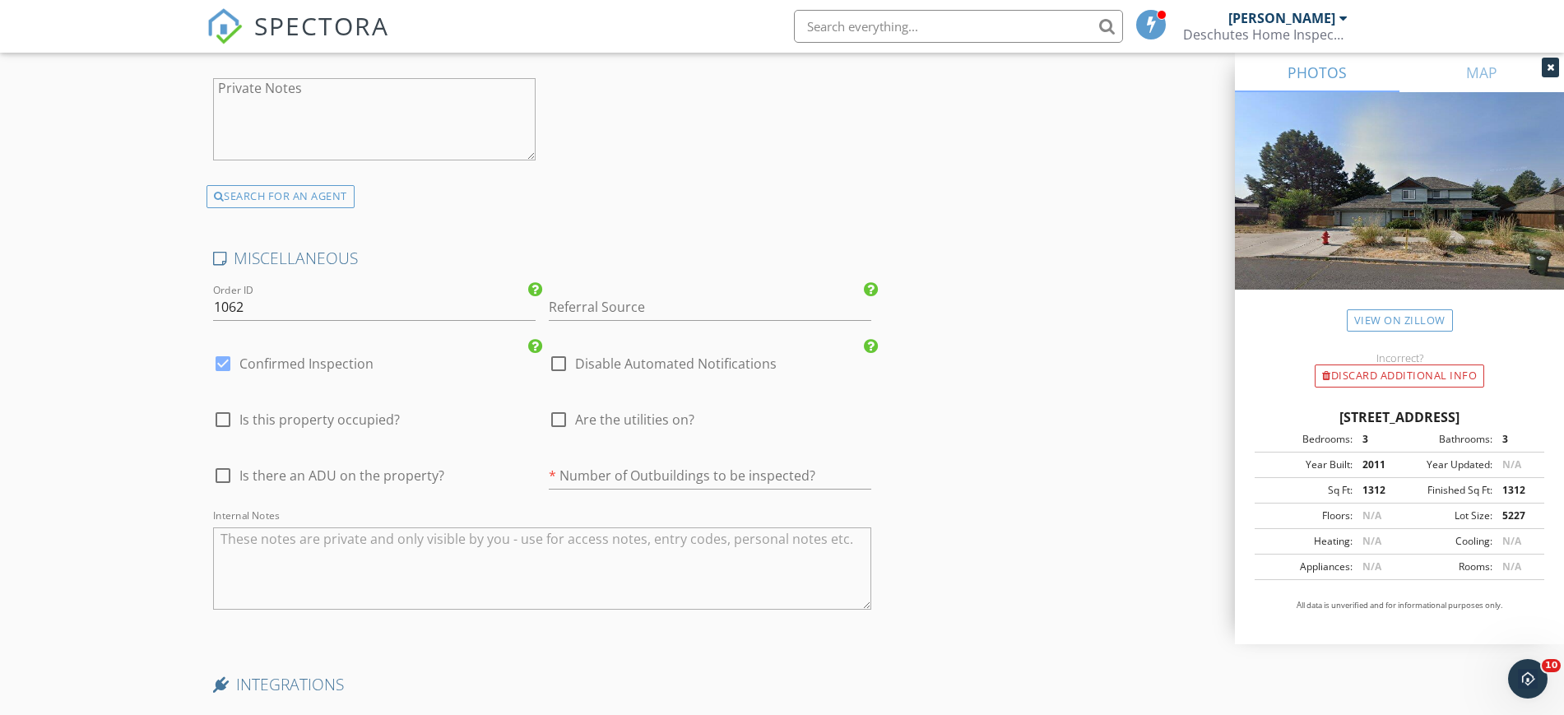
scroll to position [3085, 0]
type input "541-280-7553"
click at [559, 417] on div at bounding box center [559, 417] width 28 height 28
checkbox input "true"
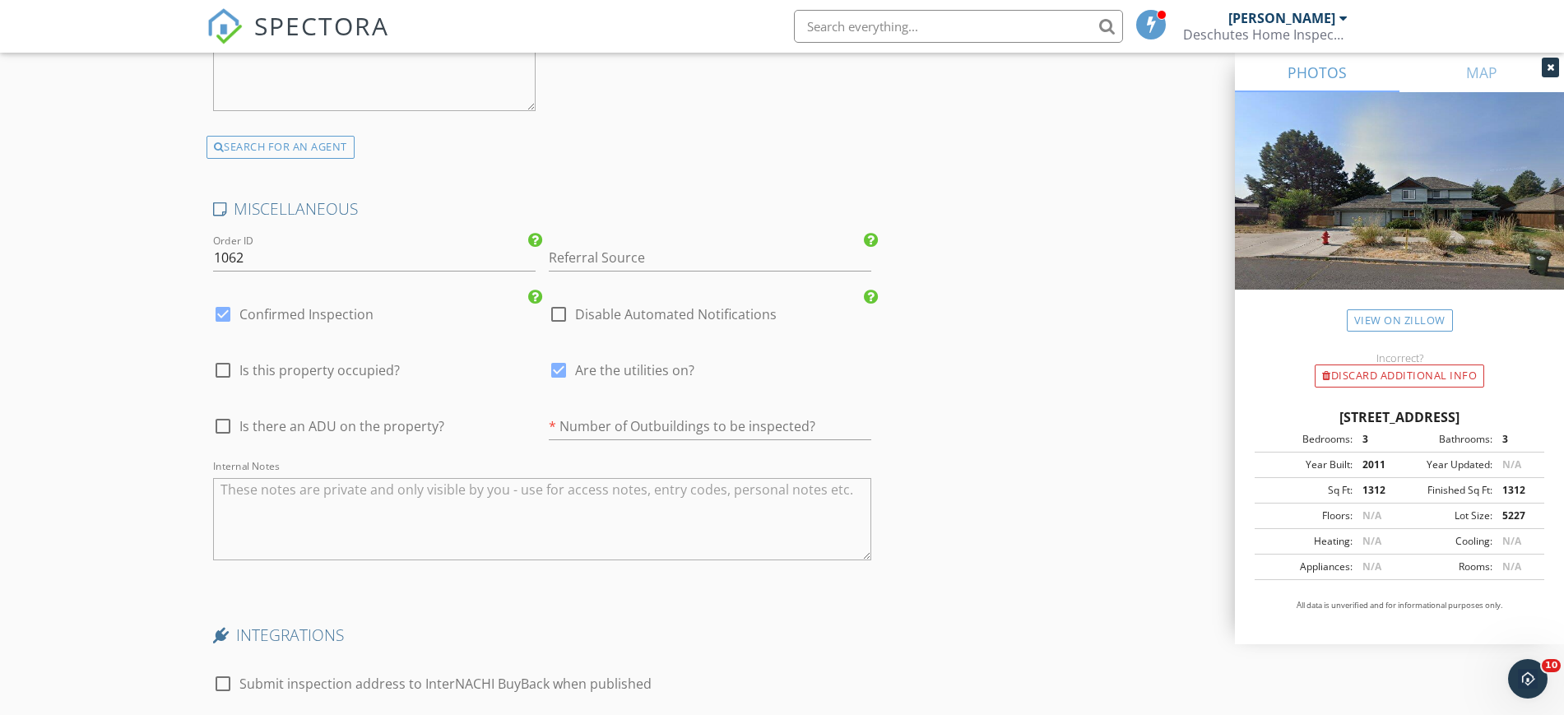
scroll to position [3291, 0]
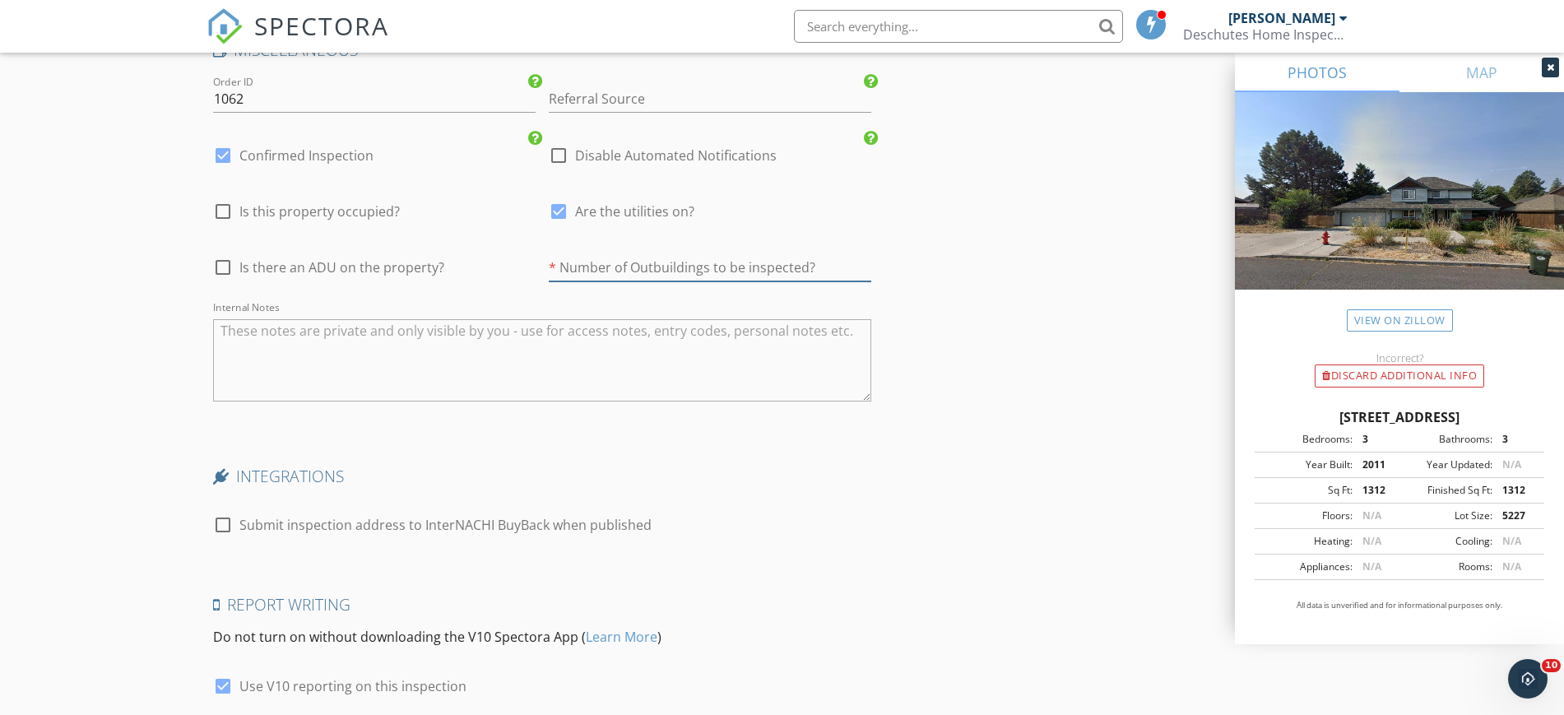
click at [764, 267] on input "number" at bounding box center [710, 267] width 322 height 27
type input "0"
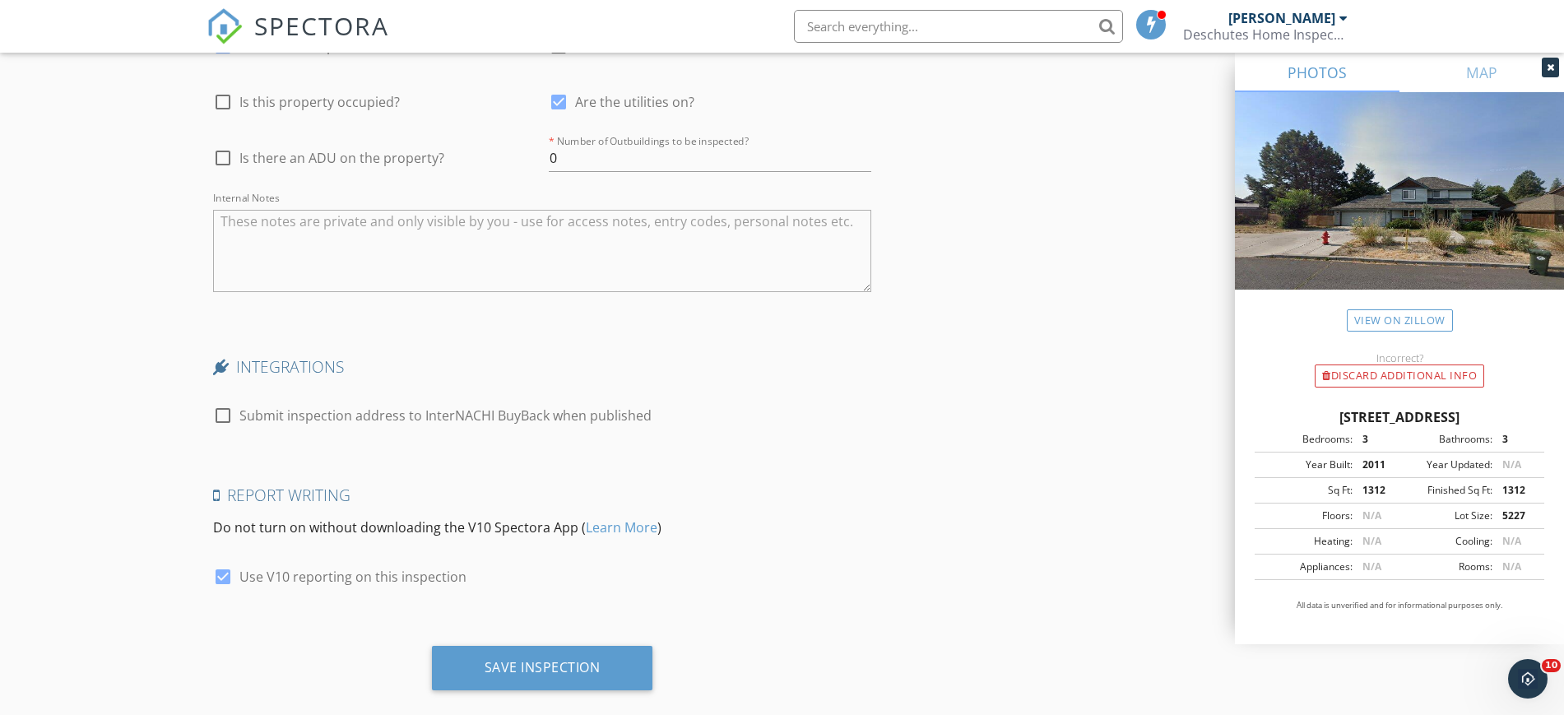
scroll to position [3427, 0]
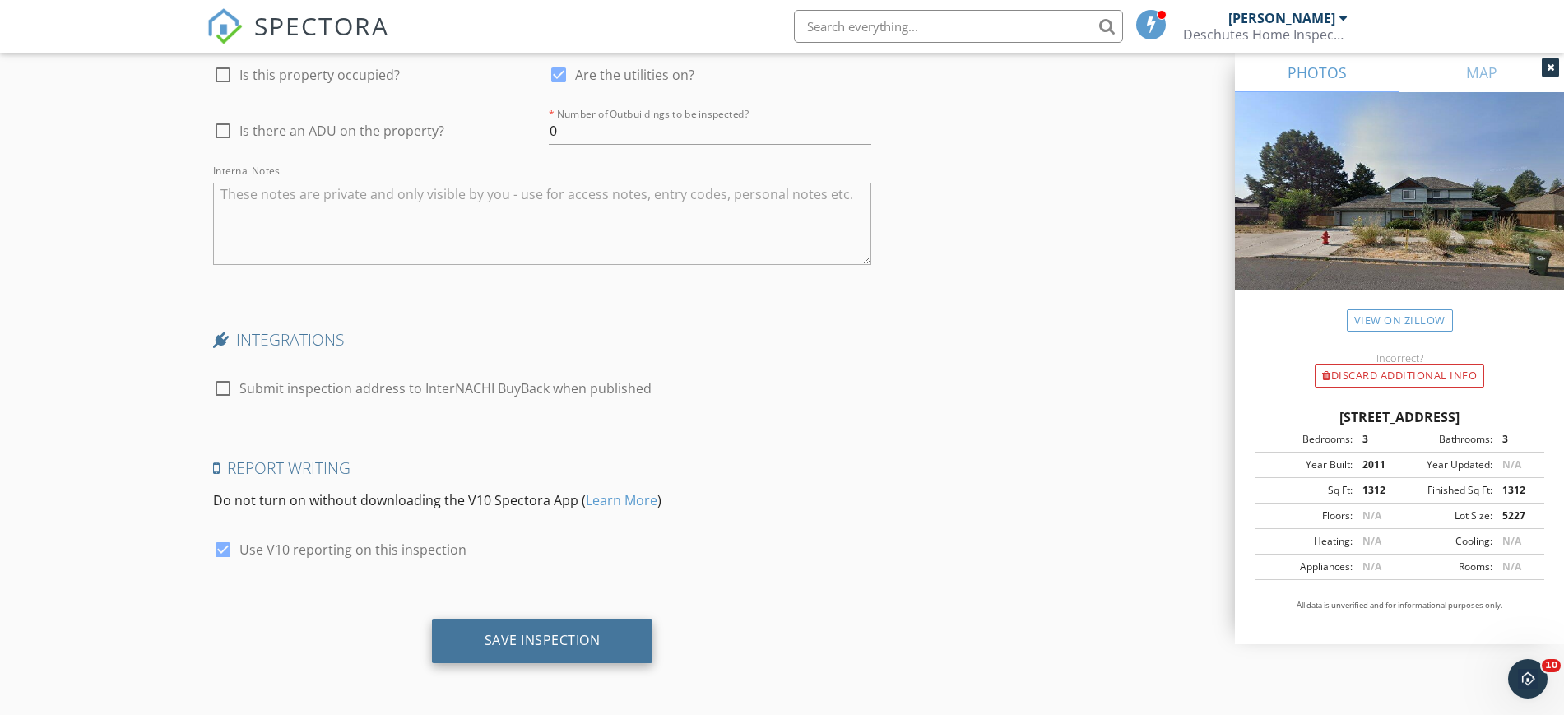
click at [562, 650] on div "Save Inspection" at bounding box center [542, 641] width 221 height 44
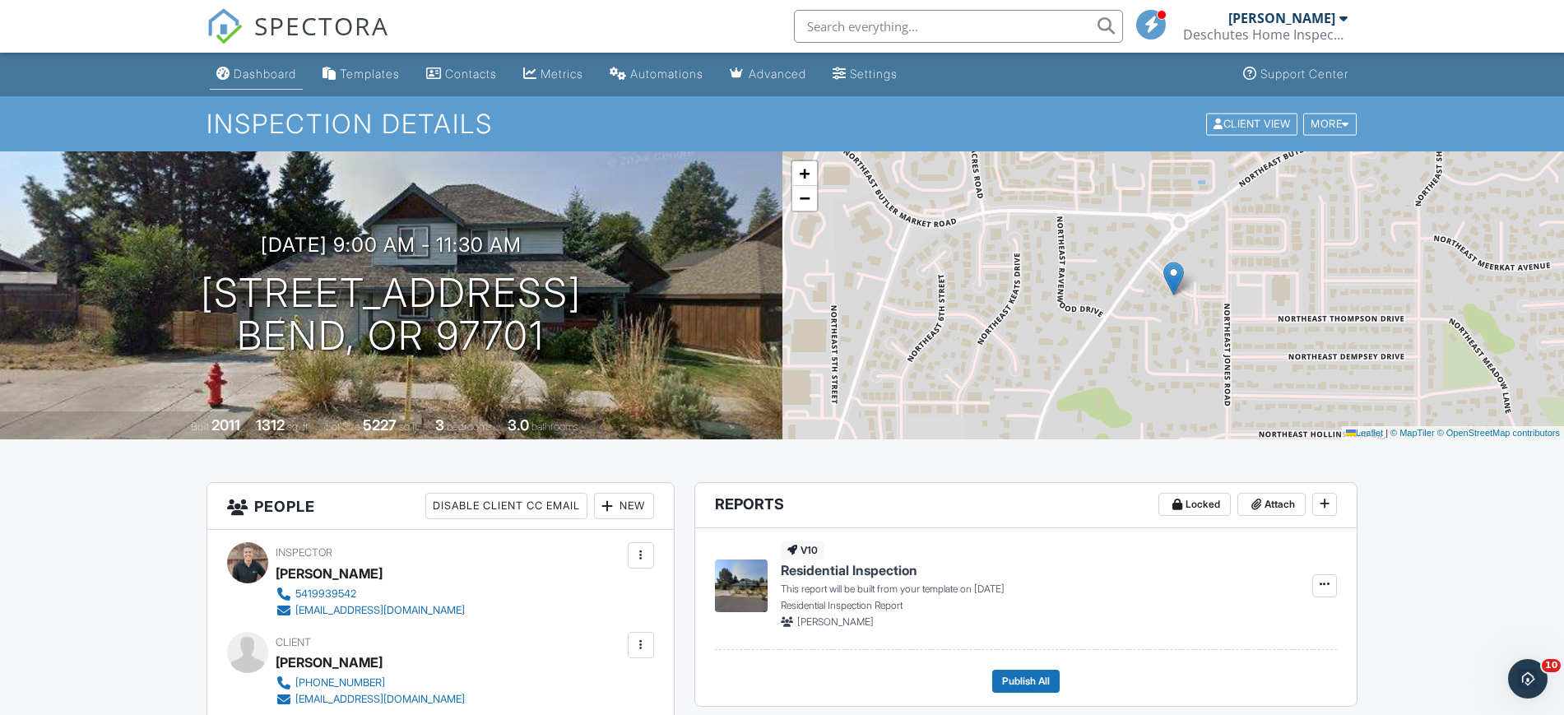
click at [248, 77] on div "Dashboard" at bounding box center [265, 74] width 63 height 14
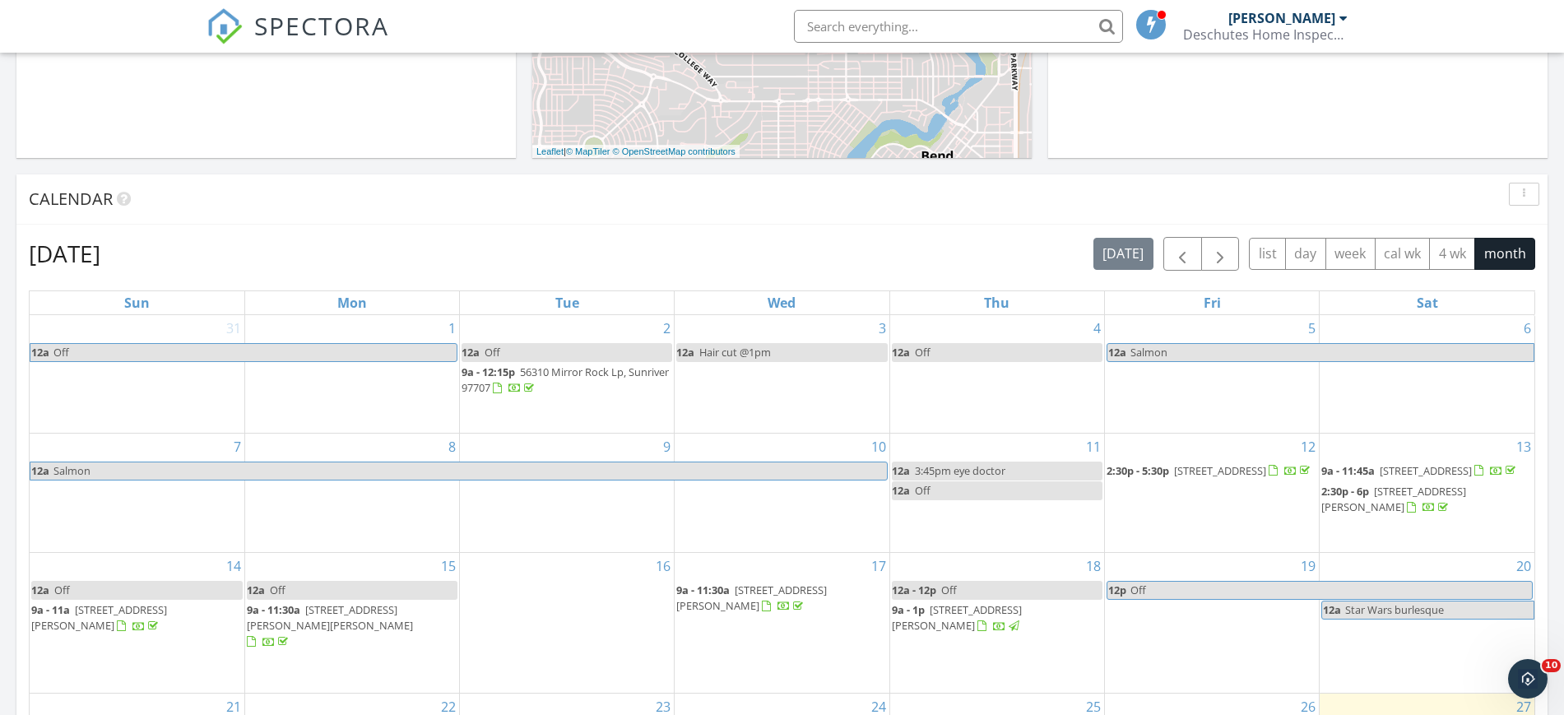
scroll to position [596, 0]
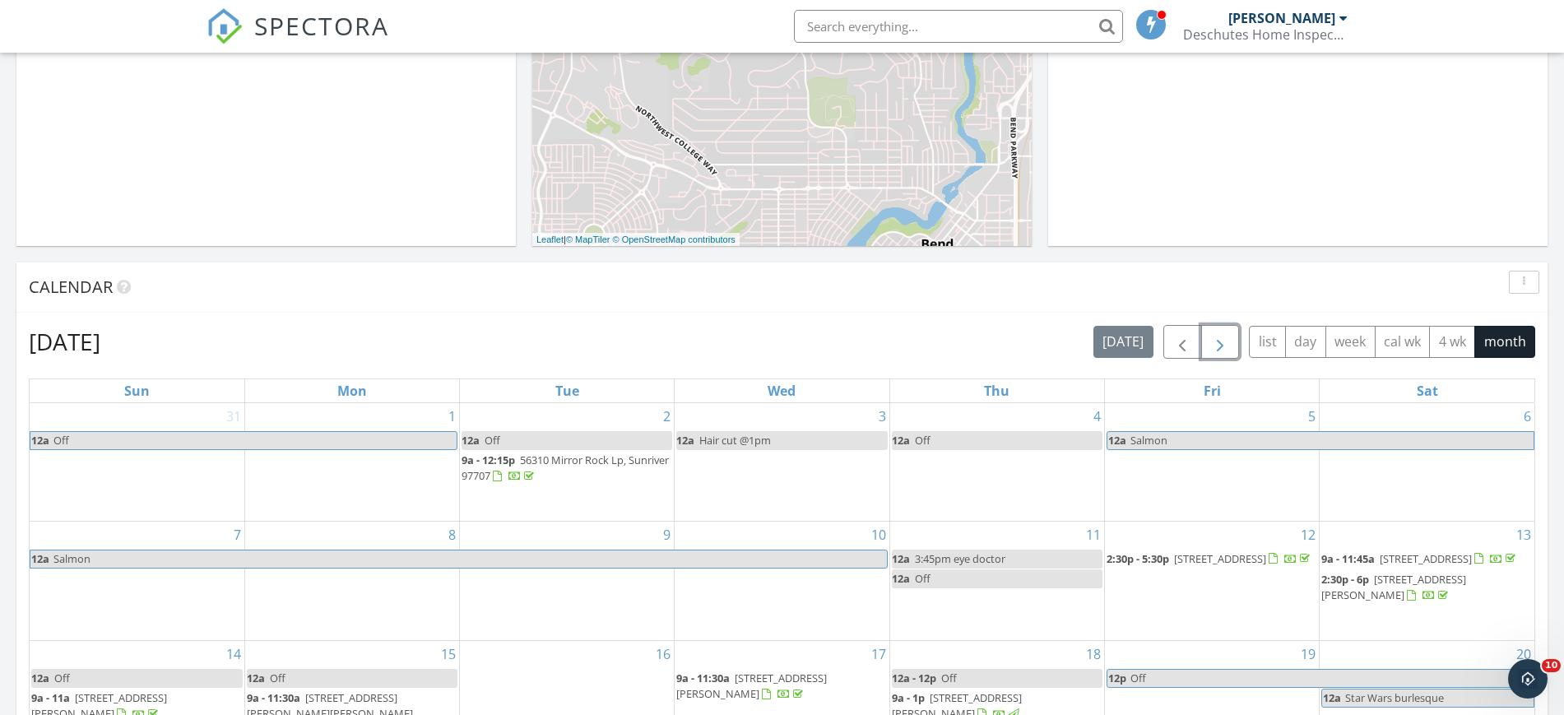
click at [1228, 342] on span "button" at bounding box center [1220, 342] width 20 height 20
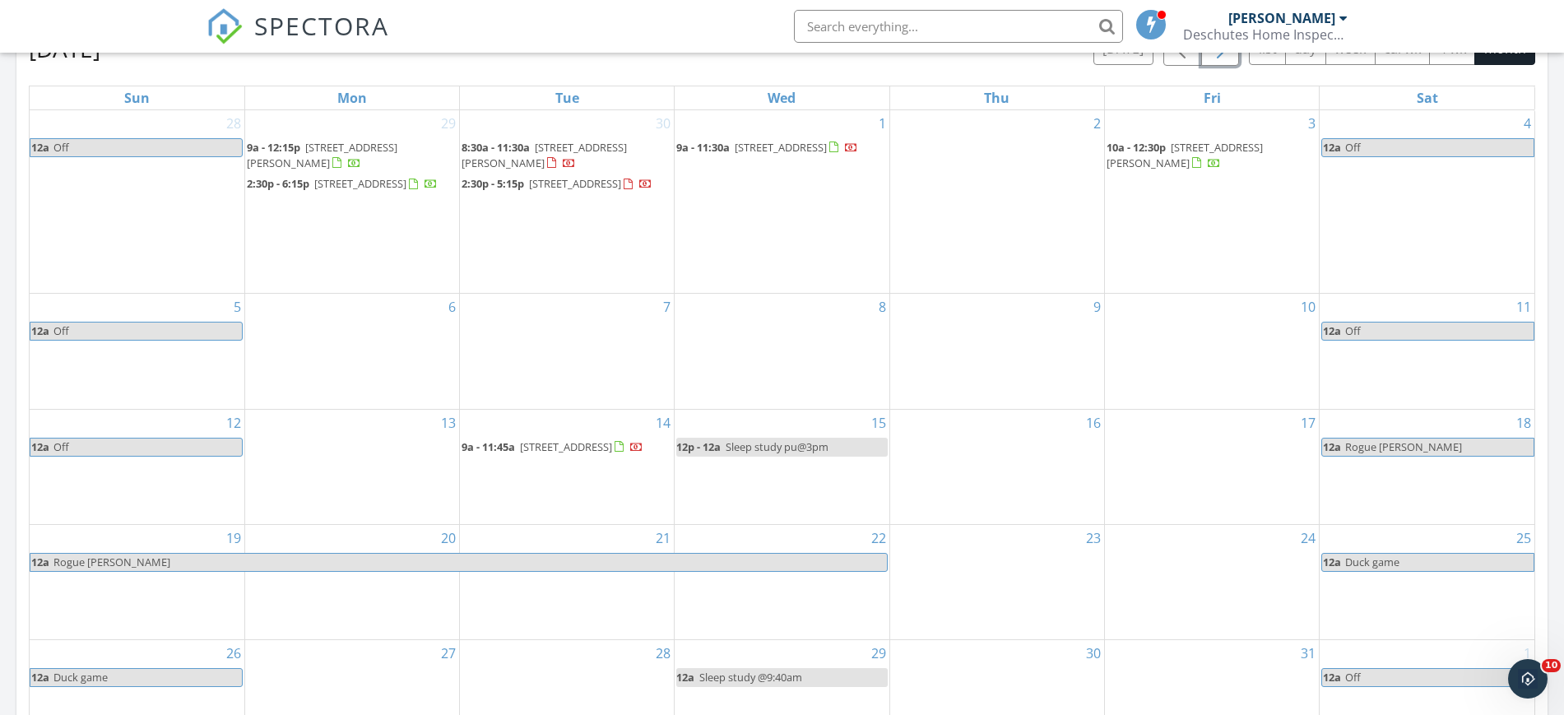
scroll to position [904, 0]
